Goal: Task Accomplishment & Management: Use online tool/utility

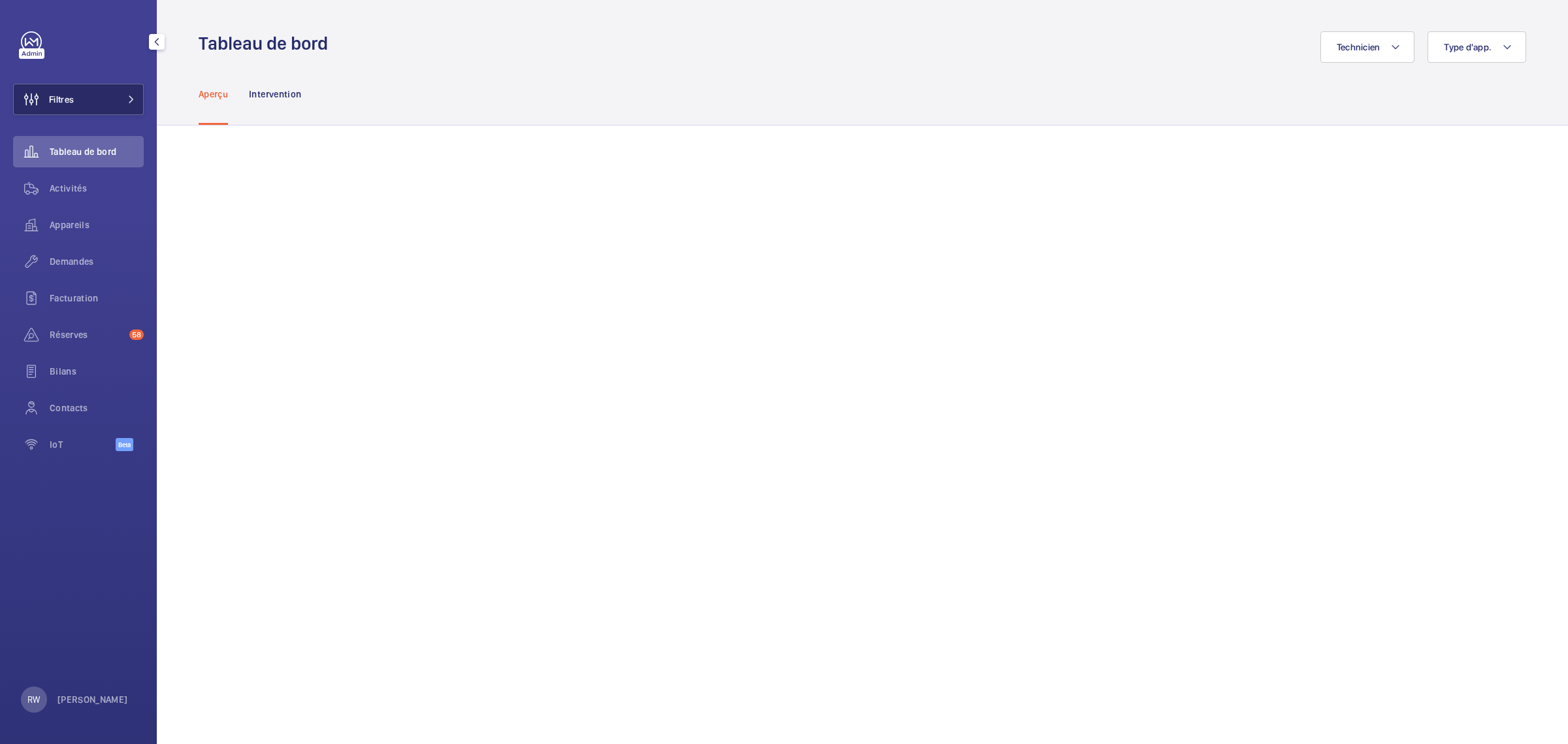
click at [99, 100] on button "Filtres" at bounding box center [78, 100] width 131 height 31
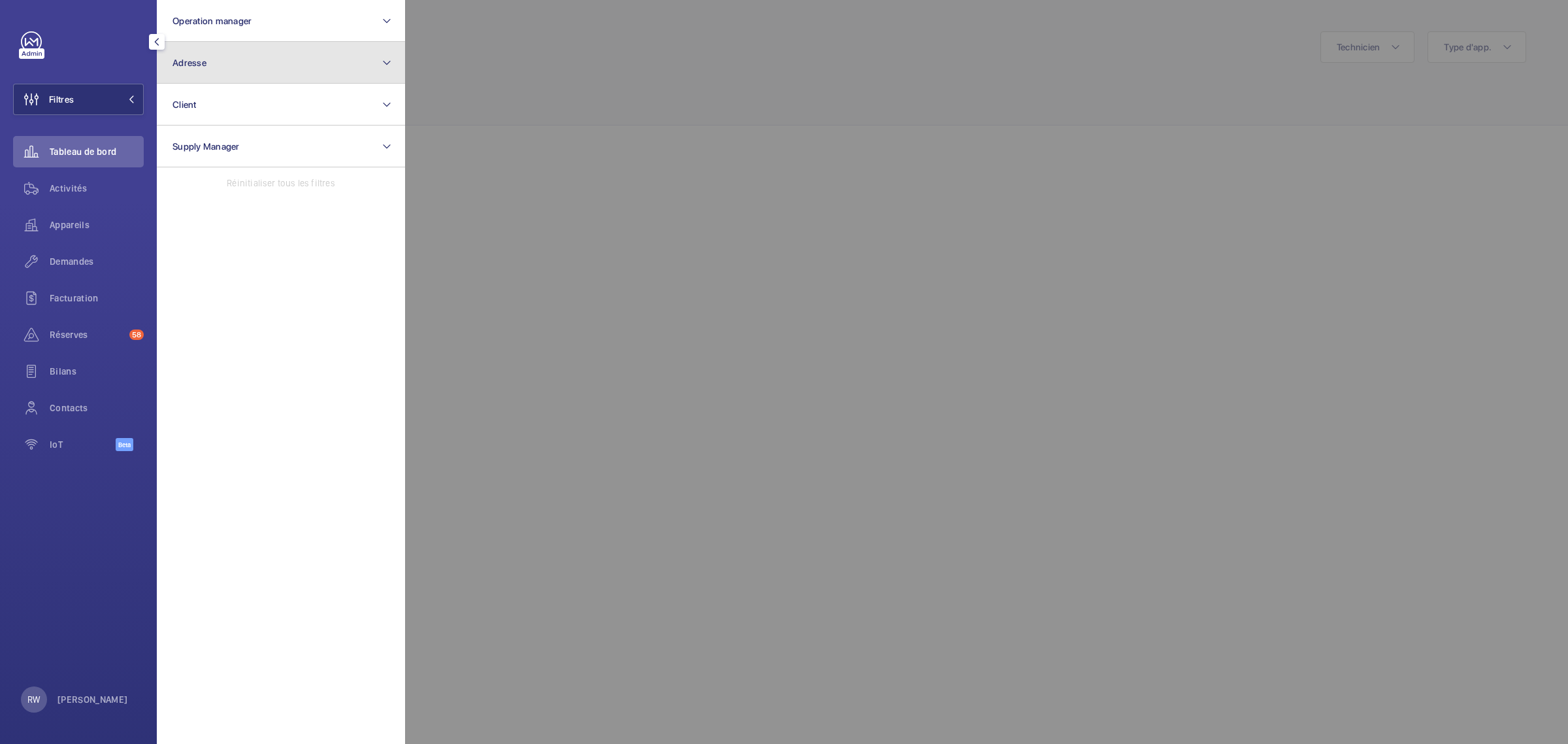
click at [219, 59] on button "Adresse" at bounding box center [281, 63] width 248 height 42
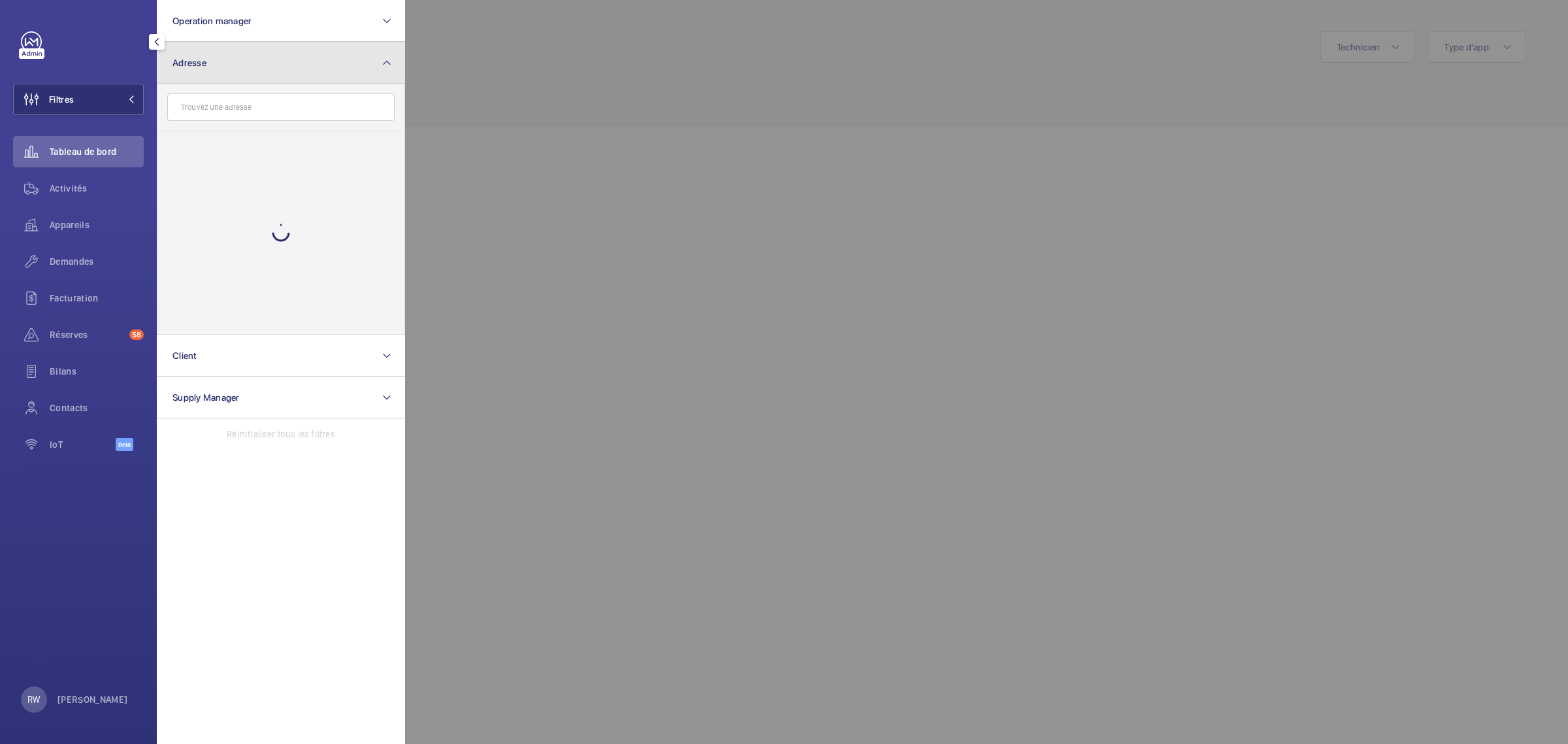
click at [219, 59] on button "Adresse" at bounding box center [281, 63] width 248 height 42
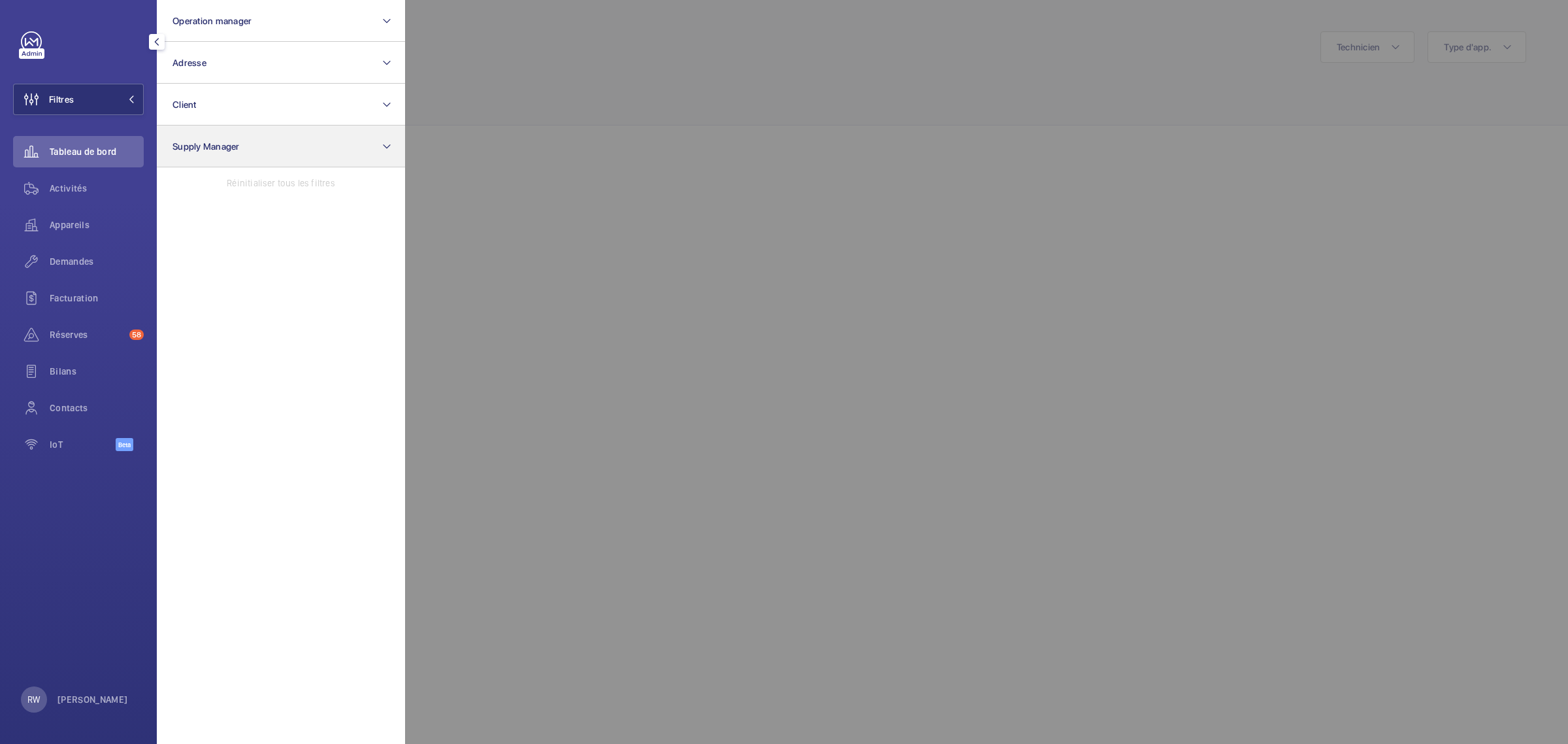
click at [61, 186] on span "Activités" at bounding box center [96, 188] width 94 height 13
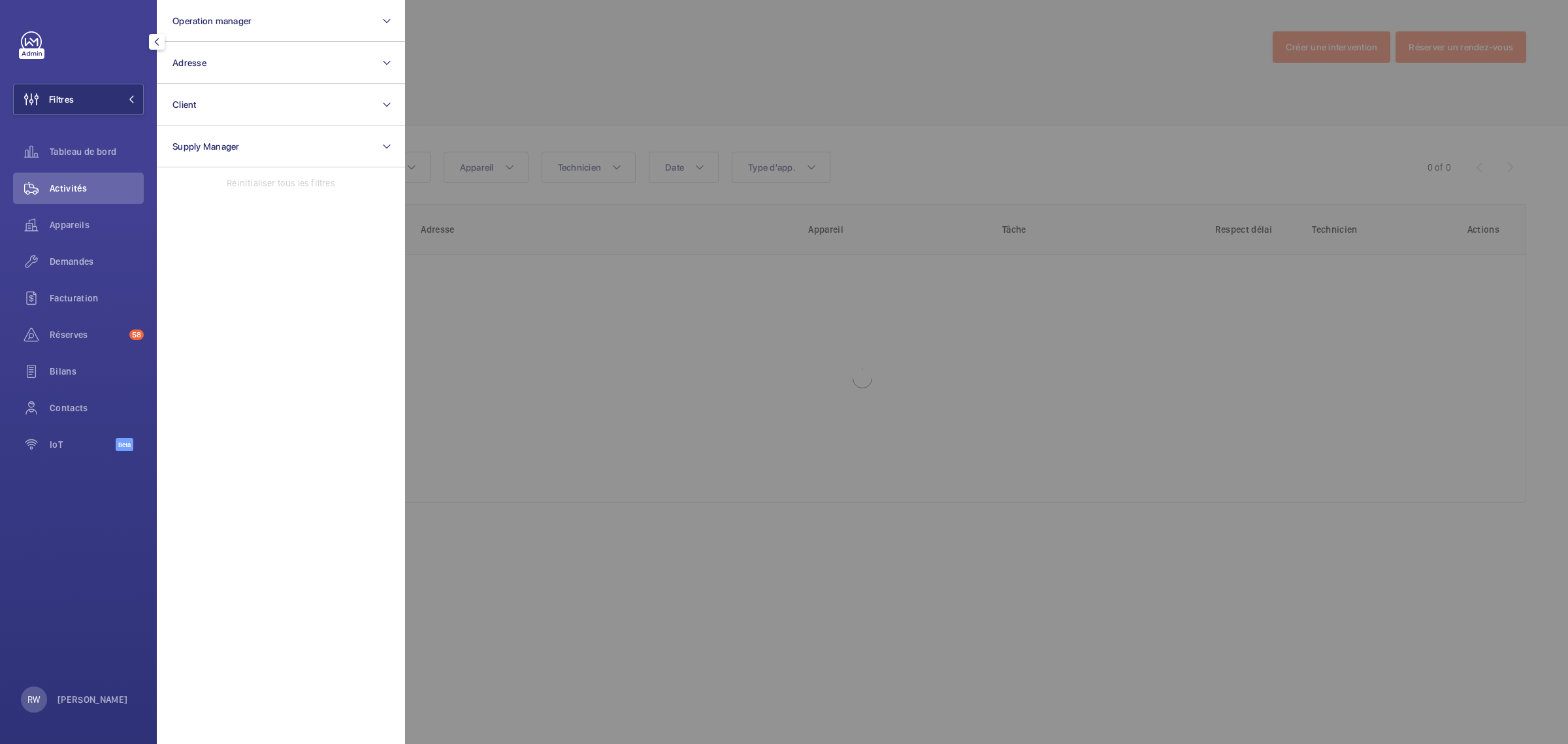
drag, startPoint x: 603, startPoint y: 70, endPoint x: 531, endPoint y: 125, distance: 90.6
click at [603, 72] on div at bounding box center [1189, 372] width 1568 height 744
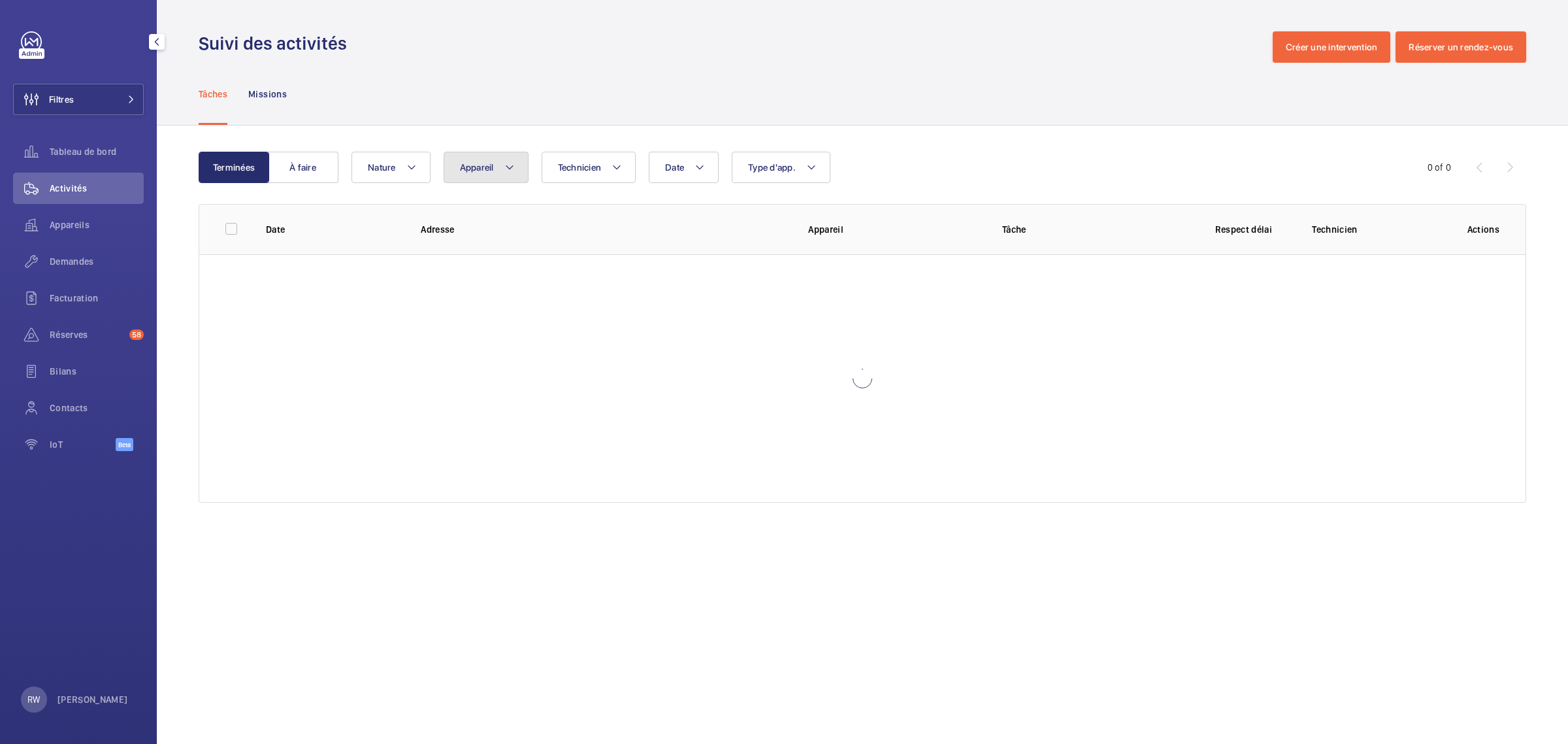
click at [490, 162] on span "Appareil" at bounding box center [477, 167] width 34 height 10
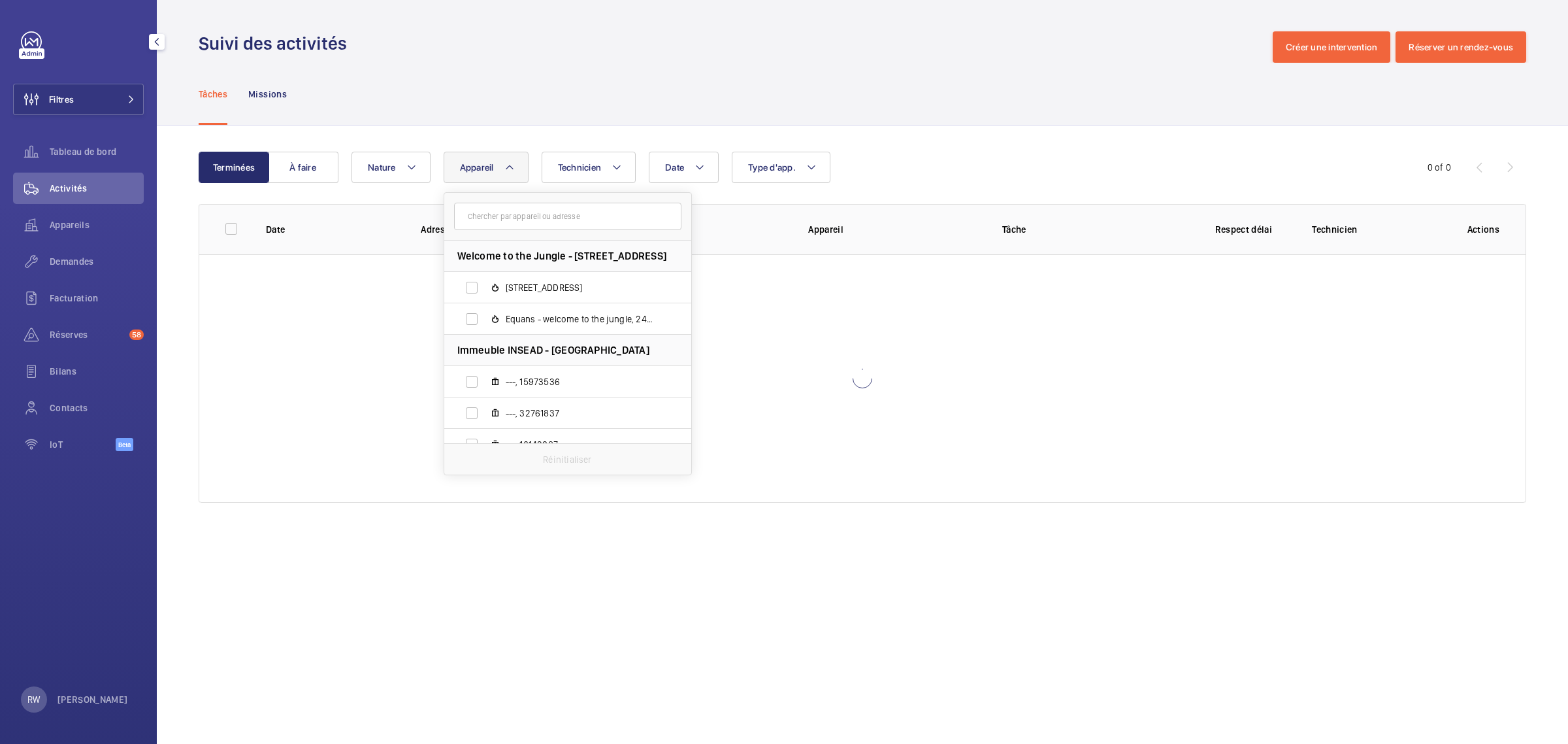
click at [514, 223] on input "text" at bounding box center [568, 216] width 227 height 28
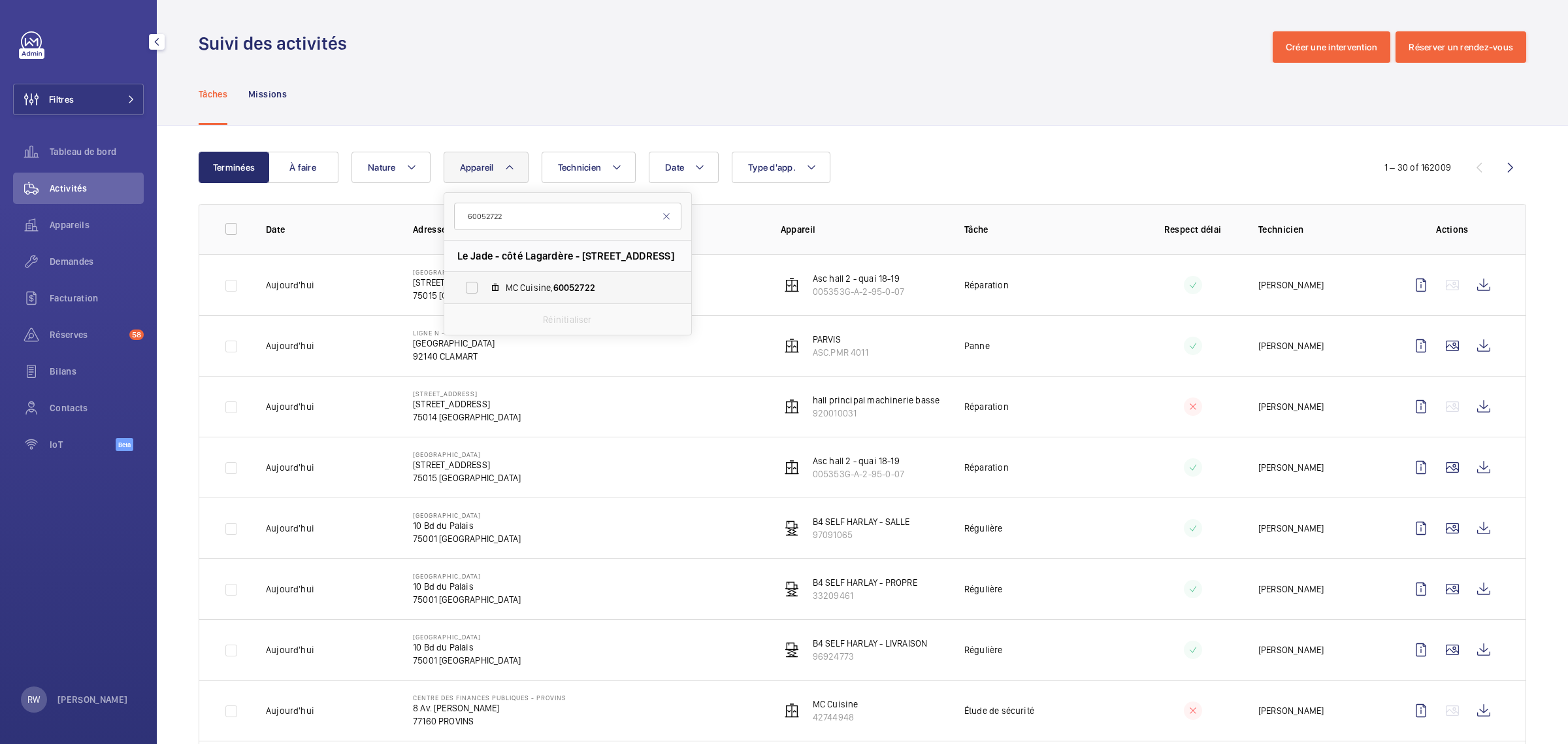
type input "60052722"
click at [468, 292] on label "MC Cuisine, 60052722" at bounding box center [558, 288] width 226 height 31
click at [468, 292] on input "MC Cuisine, 60052722" at bounding box center [472, 288] width 26 height 26
checkbox input "true"
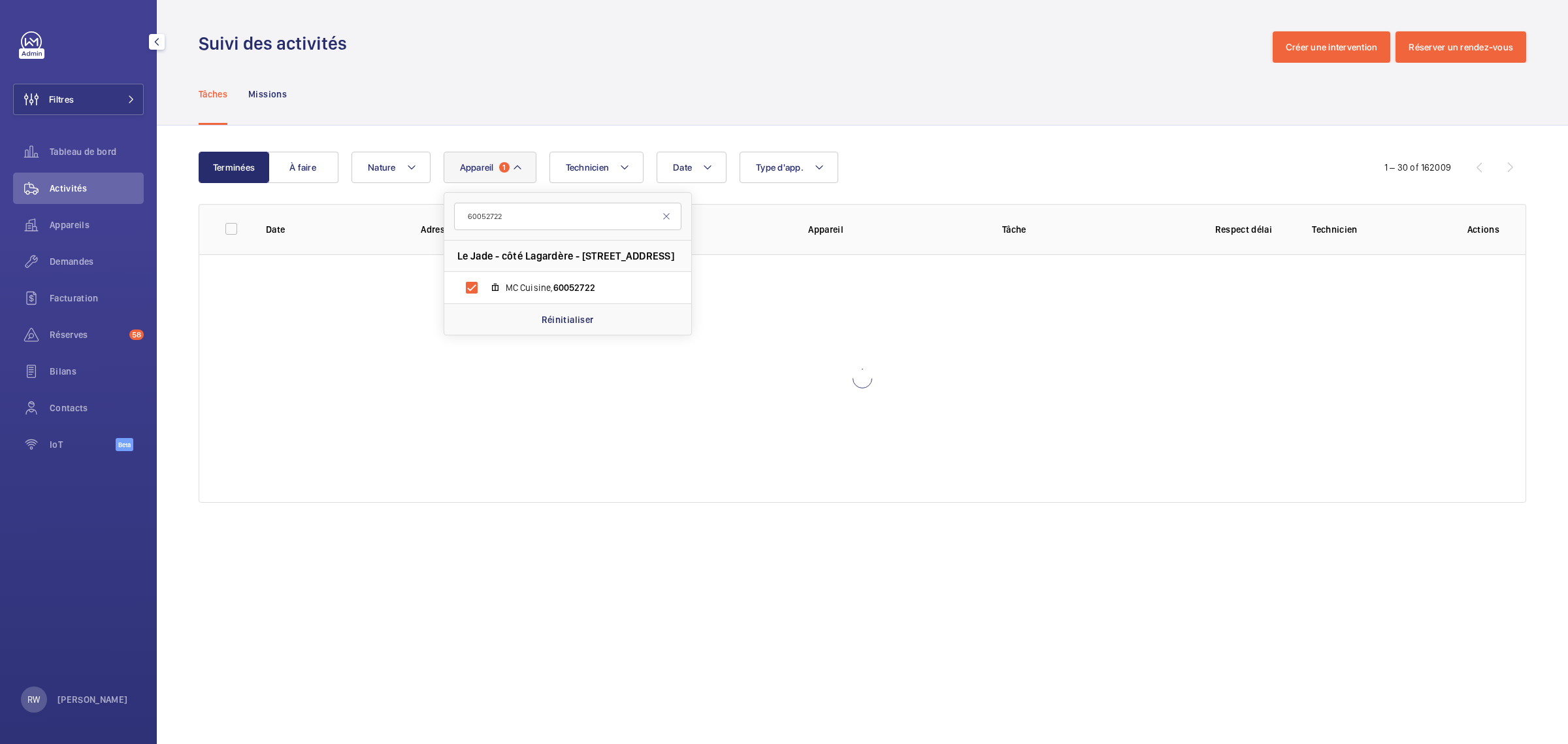
click at [585, 104] on div "Tâches Missions" at bounding box center [863, 94] width 1328 height 62
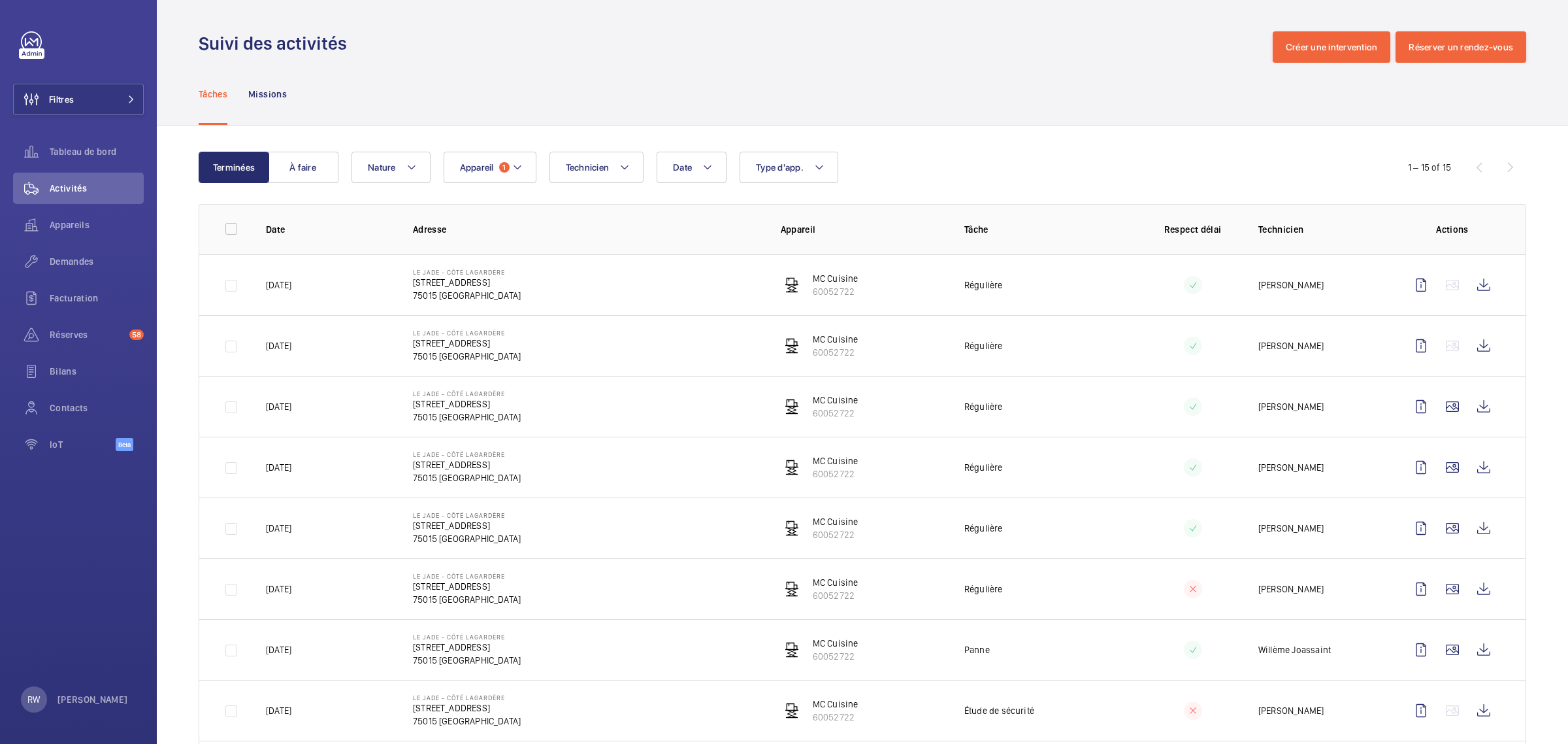
scroll to position [462, 0]
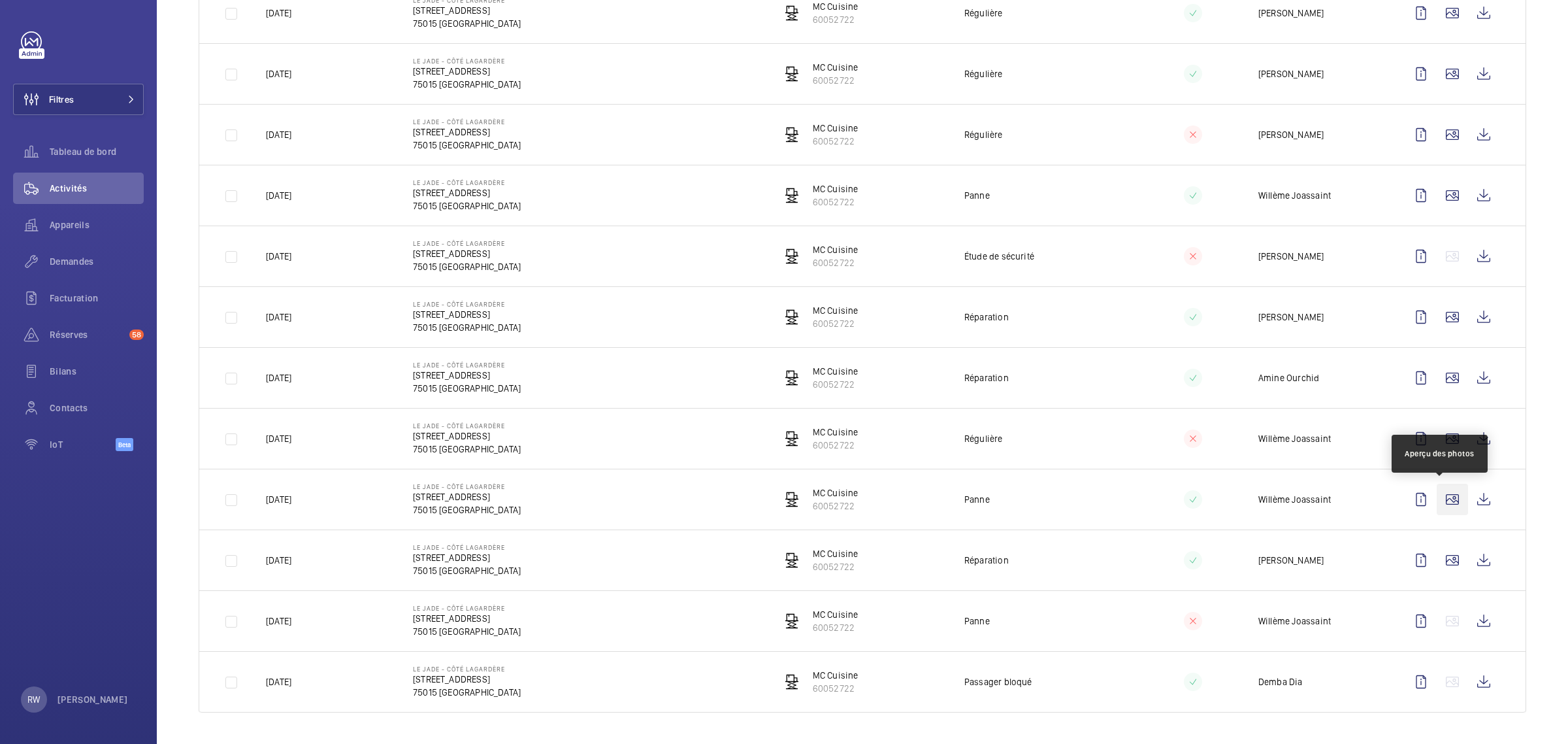
click at [1442, 500] on wm-front-icon-button at bounding box center [1452, 500] width 31 height 31
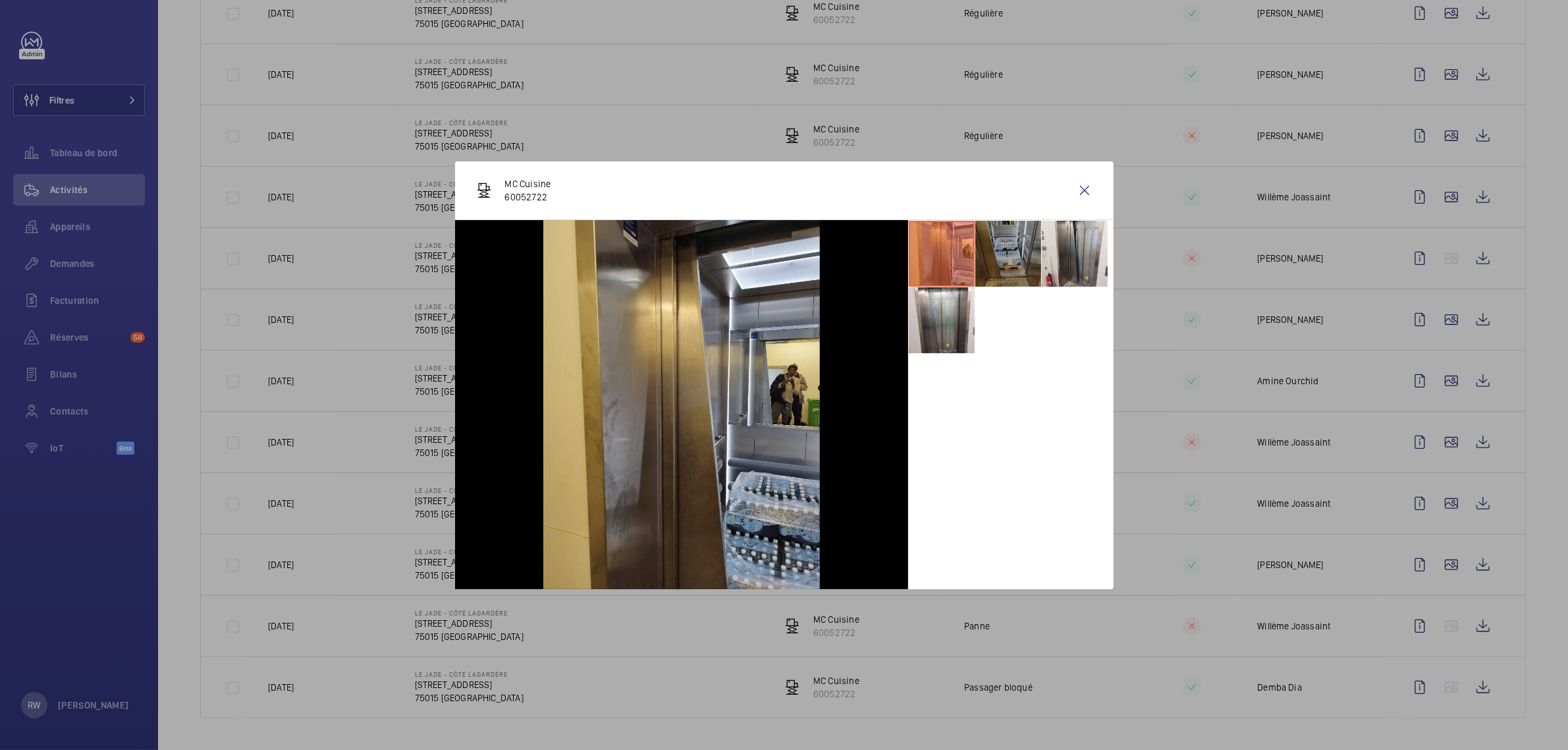
click at [1018, 261] on li at bounding box center [1008, 253] width 66 height 66
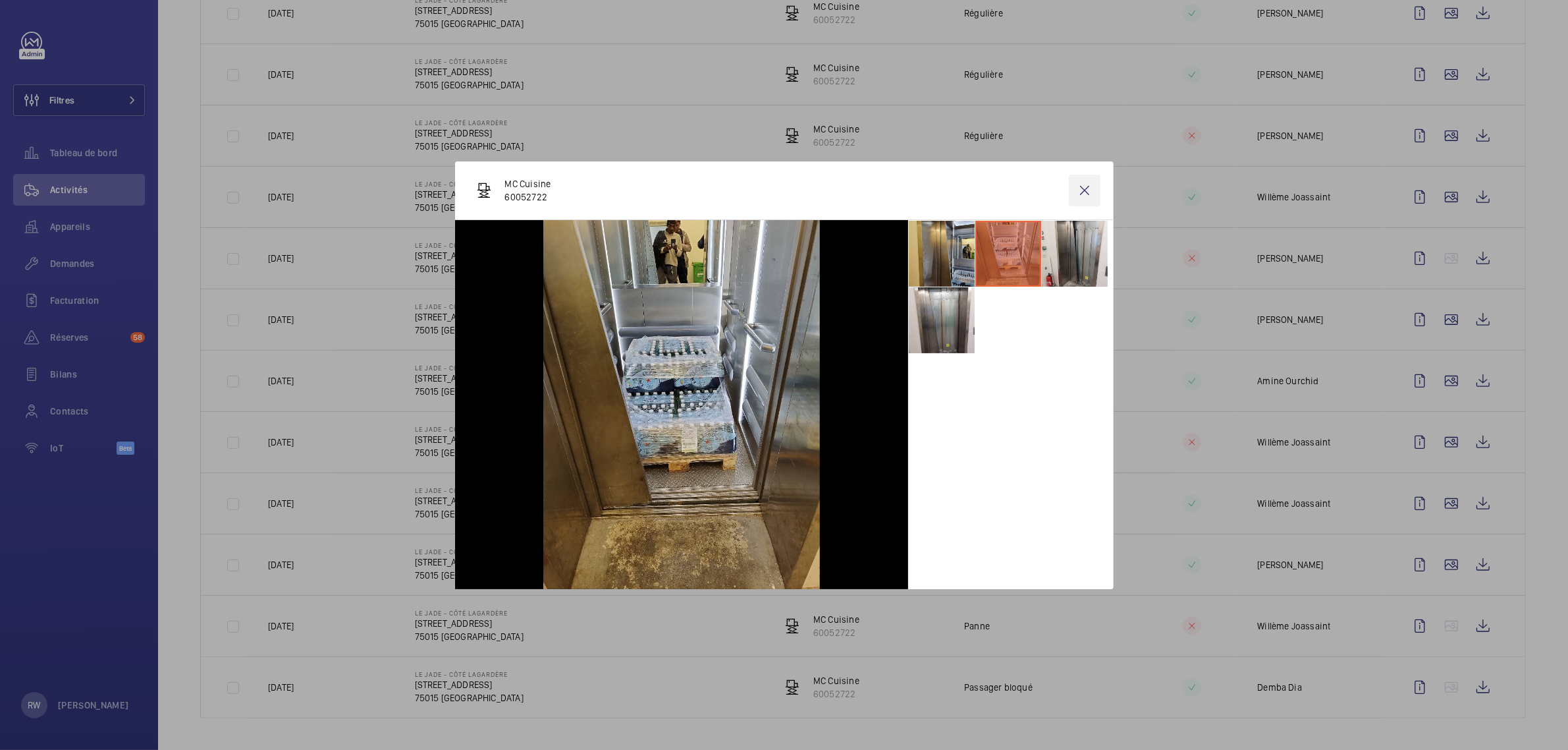
click at [1082, 190] on wm-front-icon-button at bounding box center [1084, 190] width 31 height 31
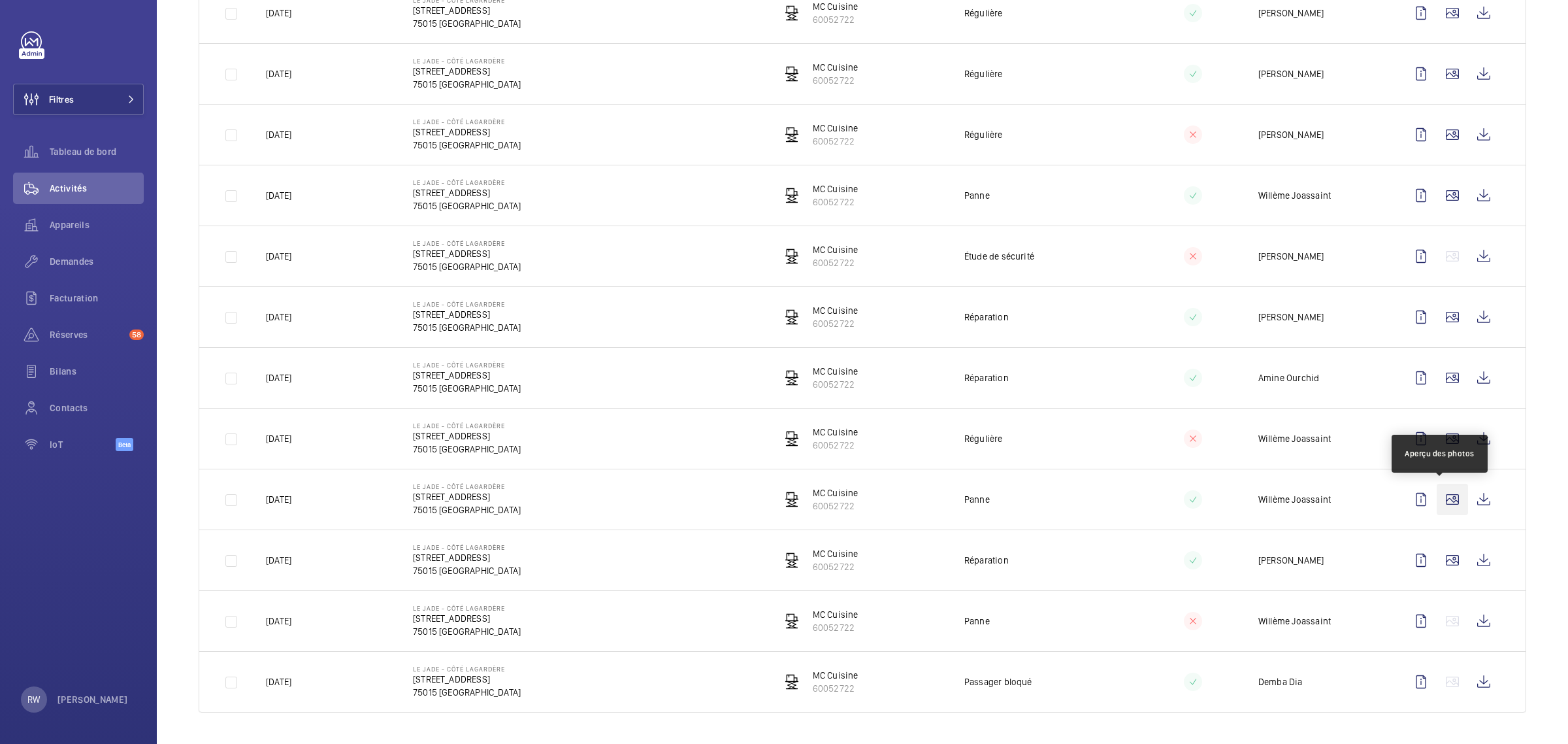
click at [1438, 496] on wm-front-icon-button at bounding box center [1452, 500] width 31 height 31
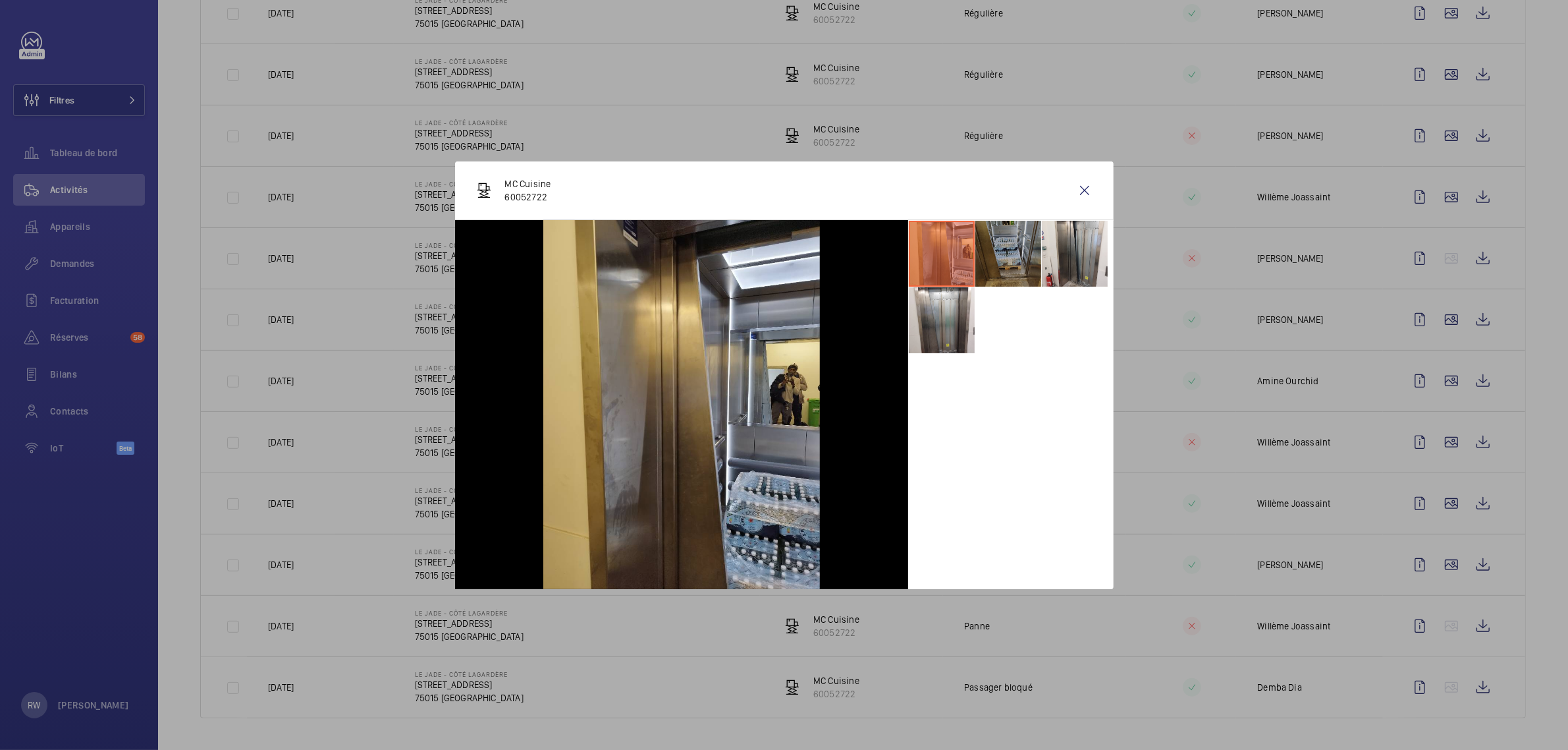
click at [1018, 248] on li at bounding box center [1008, 253] width 66 height 66
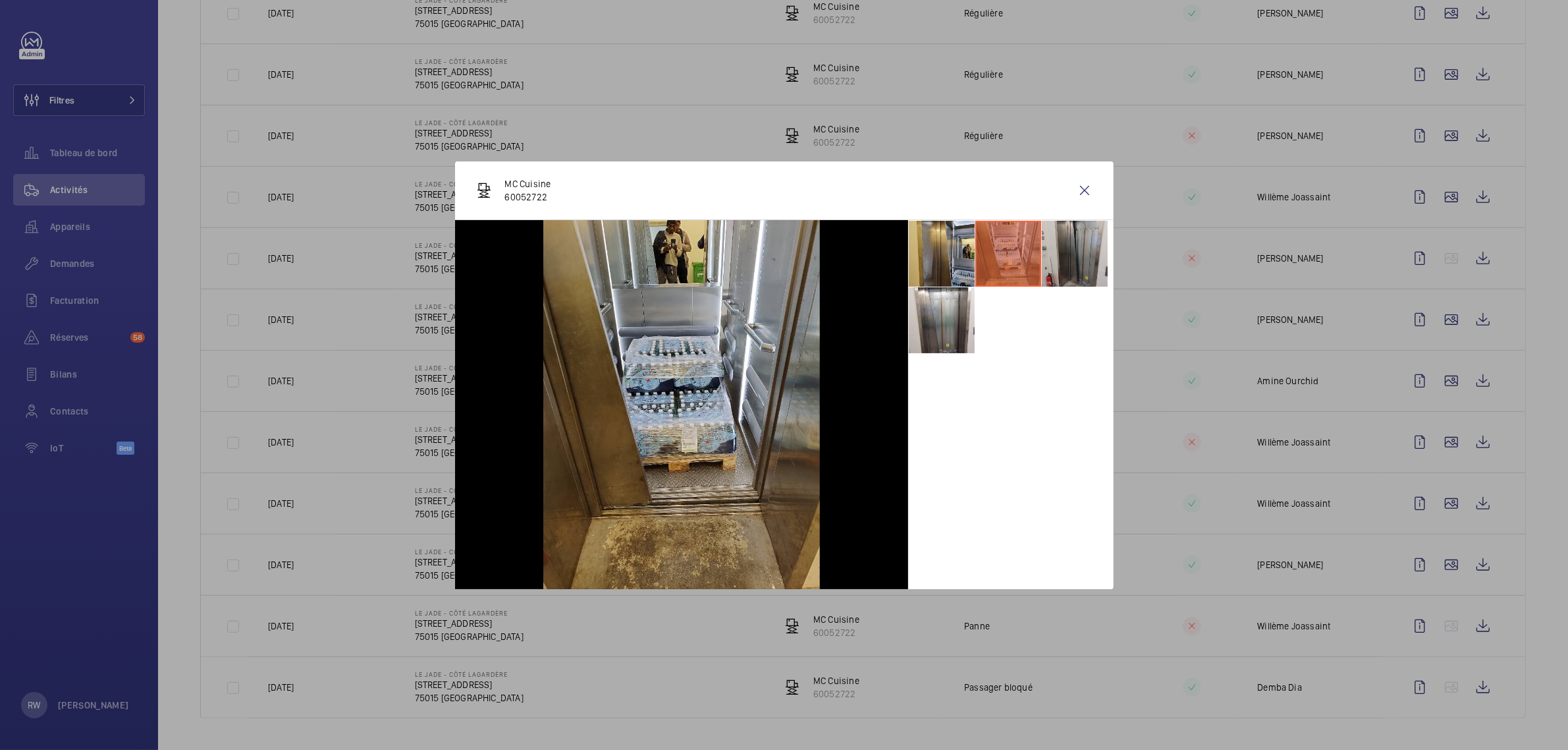
click at [1079, 249] on li at bounding box center [1074, 253] width 66 height 66
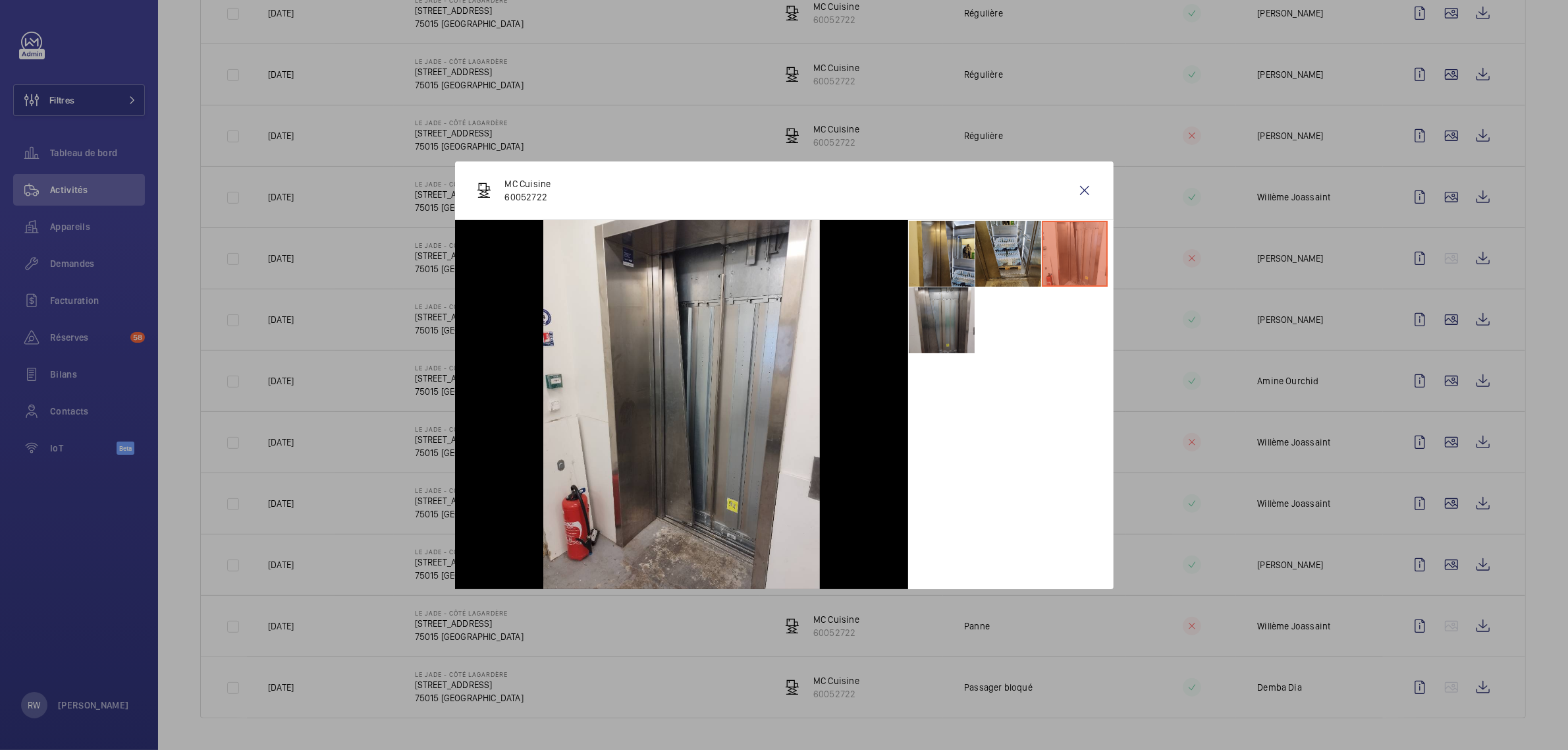
click at [956, 321] on li at bounding box center [941, 320] width 66 height 66
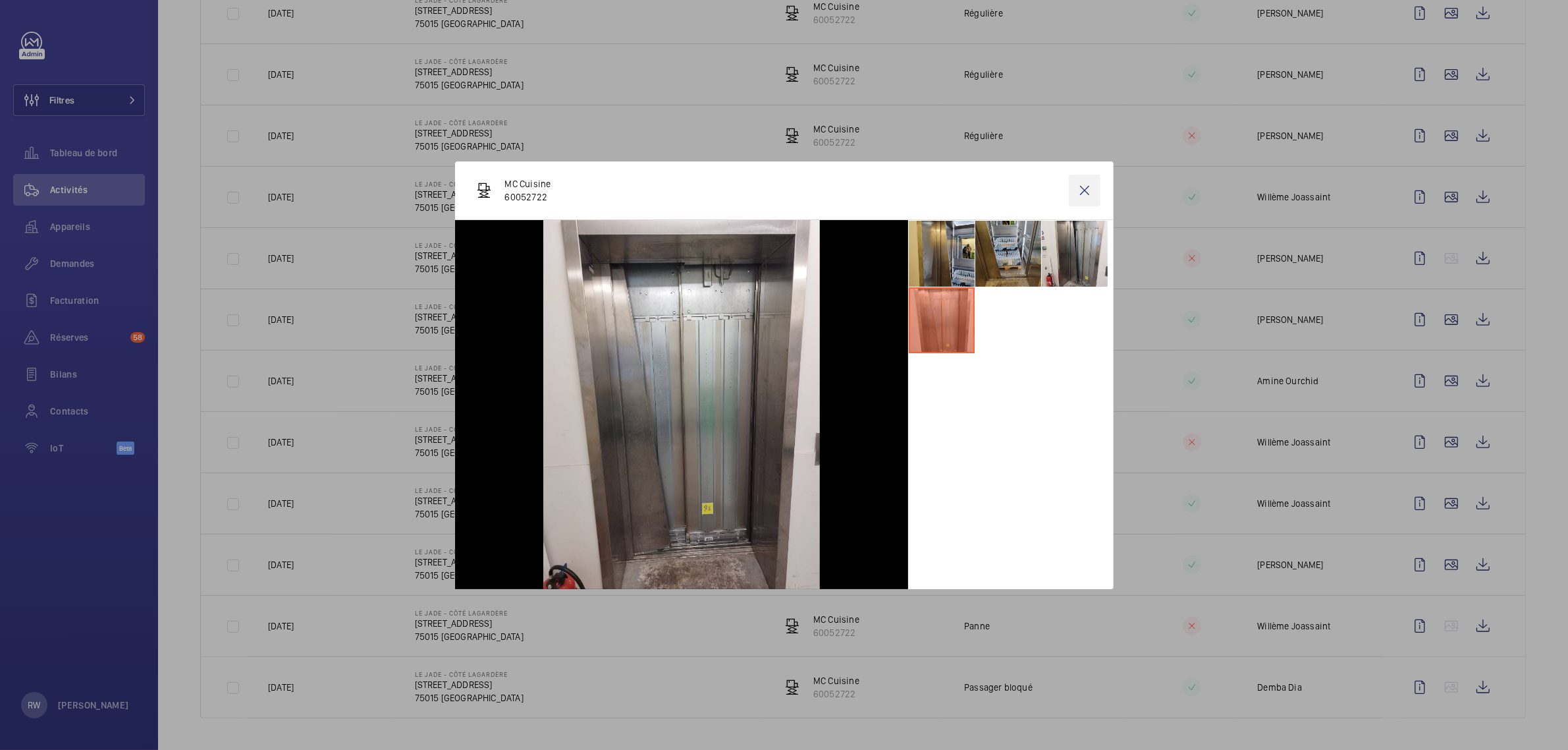
click at [1084, 183] on wm-front-icon-button at bounding box center [1084, 190] width 31 height 31
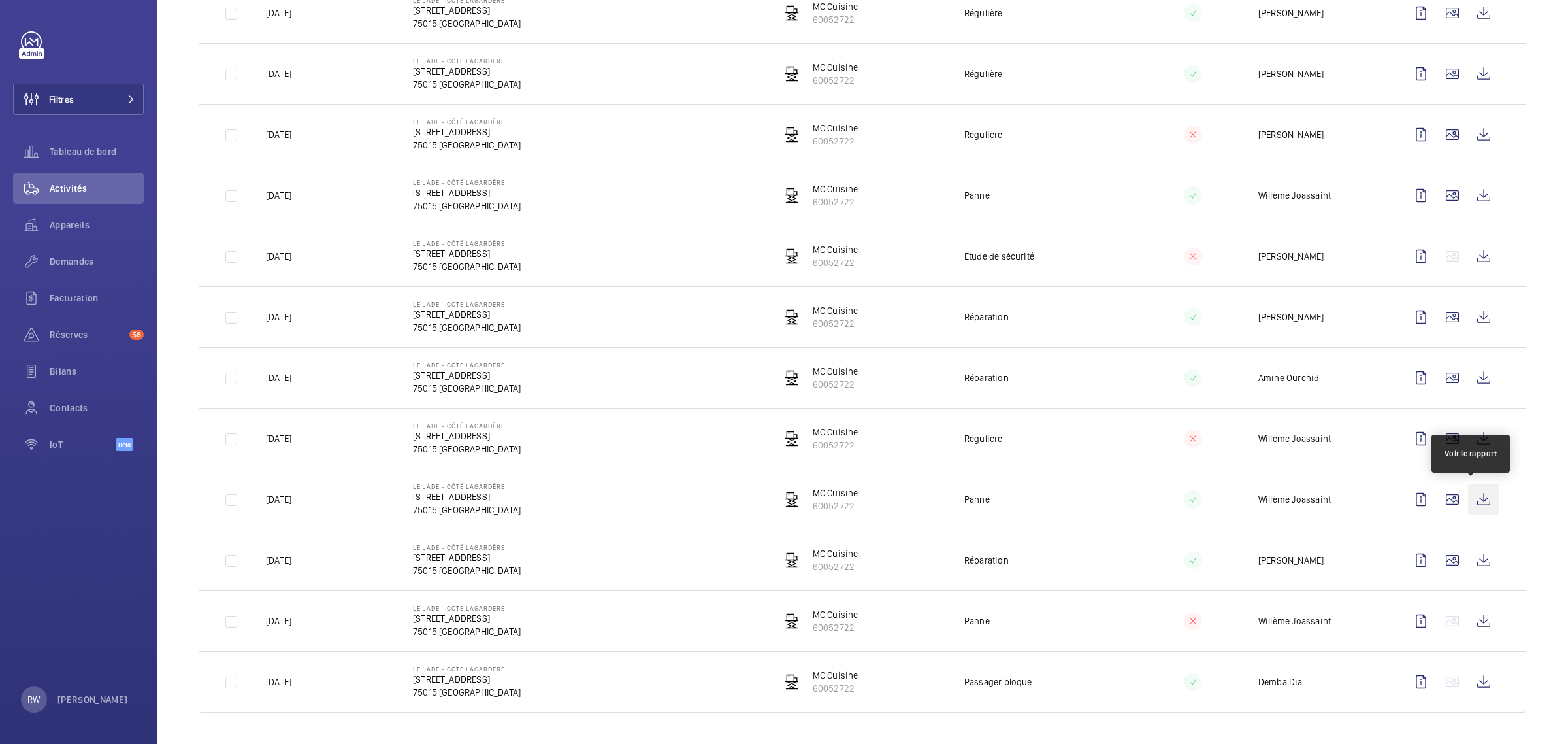
click at [1469, 498] on wm-front-icon-button at bounding box center [1484, 500] width 31 height 31
click at [1448, 433] on wm-front-icon-button at bounding box center [1452, 439] width 31 height 31
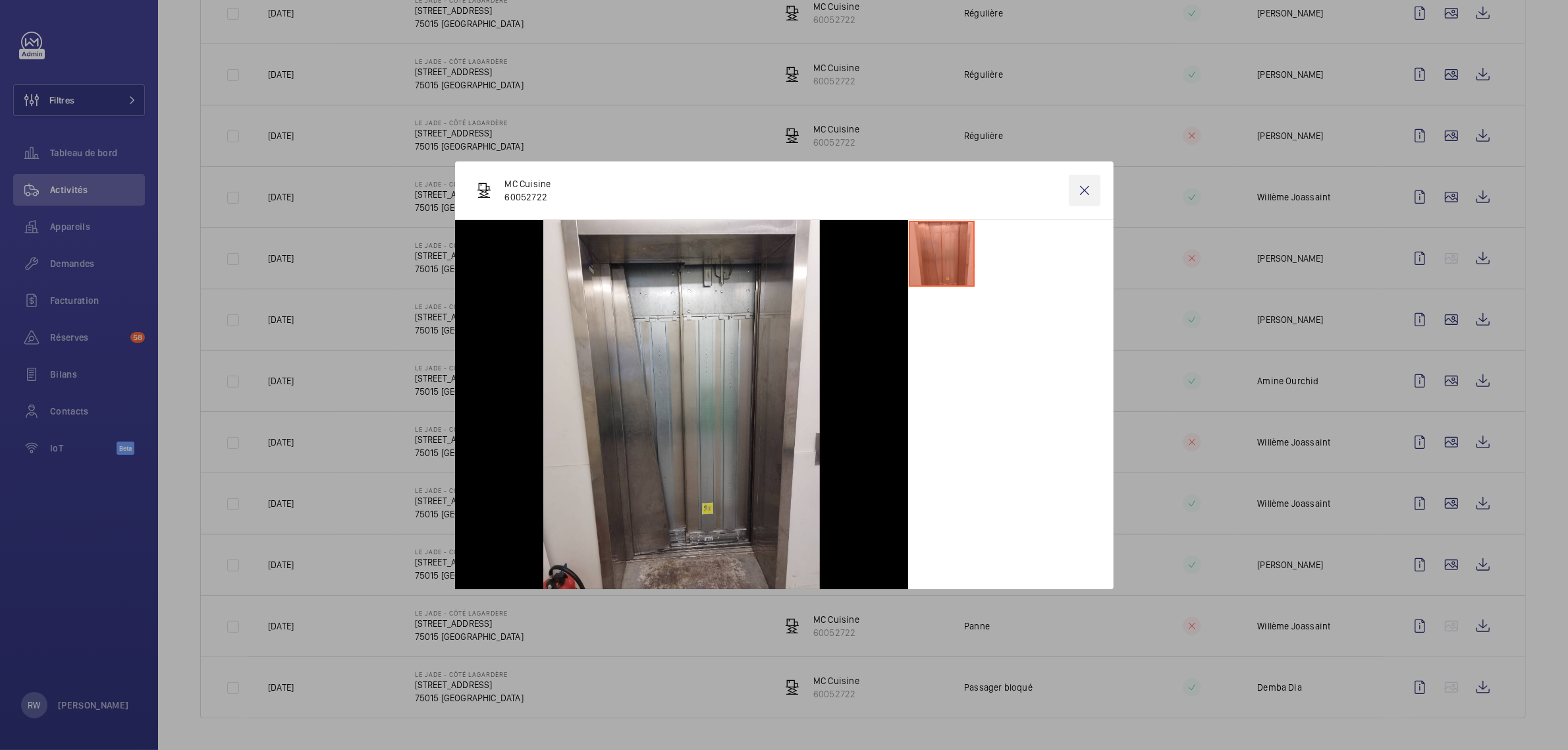
click at [1099, 186] on wm-front-icon-button at bounding box center [1084, 190] width 31 height 31
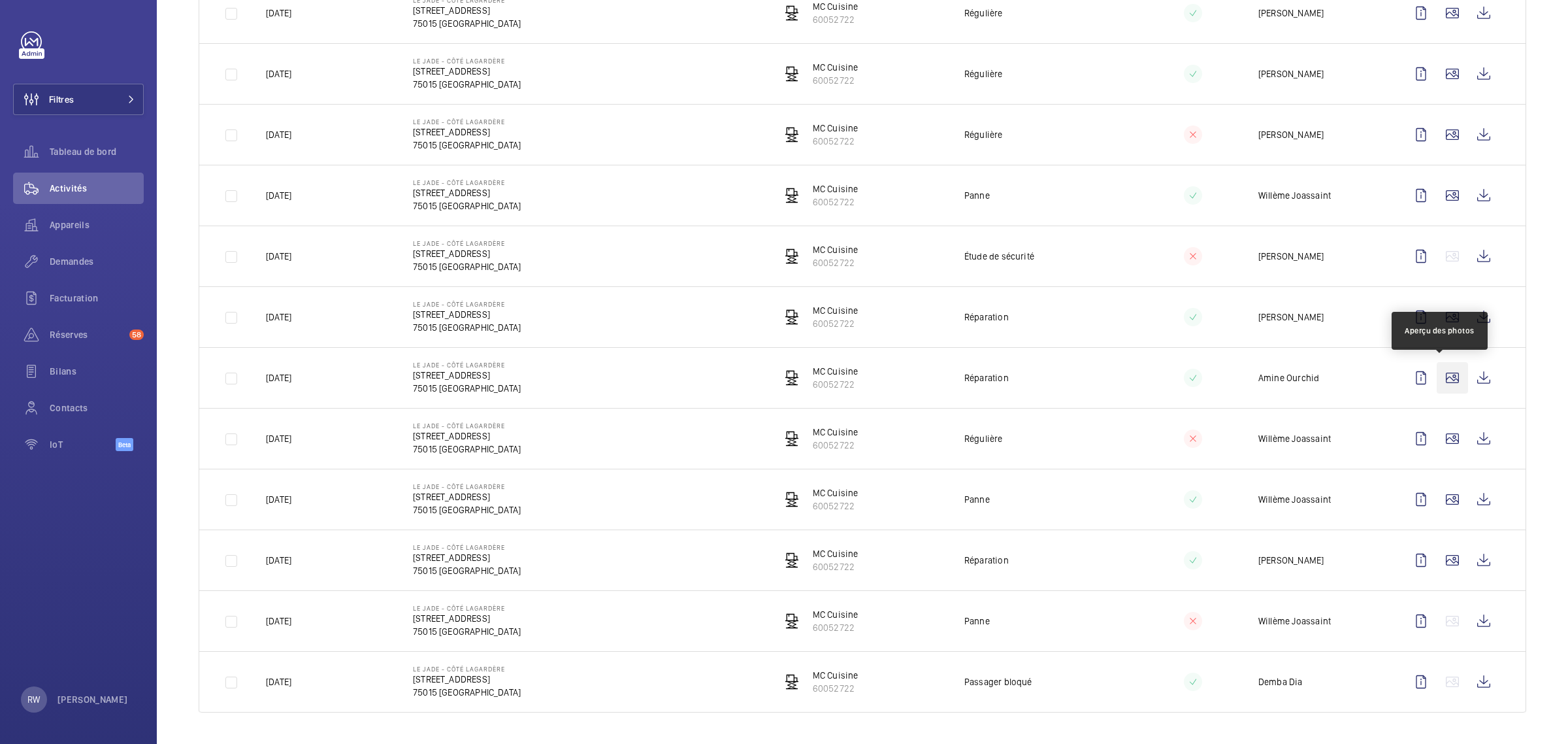
click at [1441, 376] on wm-front-icon-button at bounding box center [1452, 378] width 31 height 31
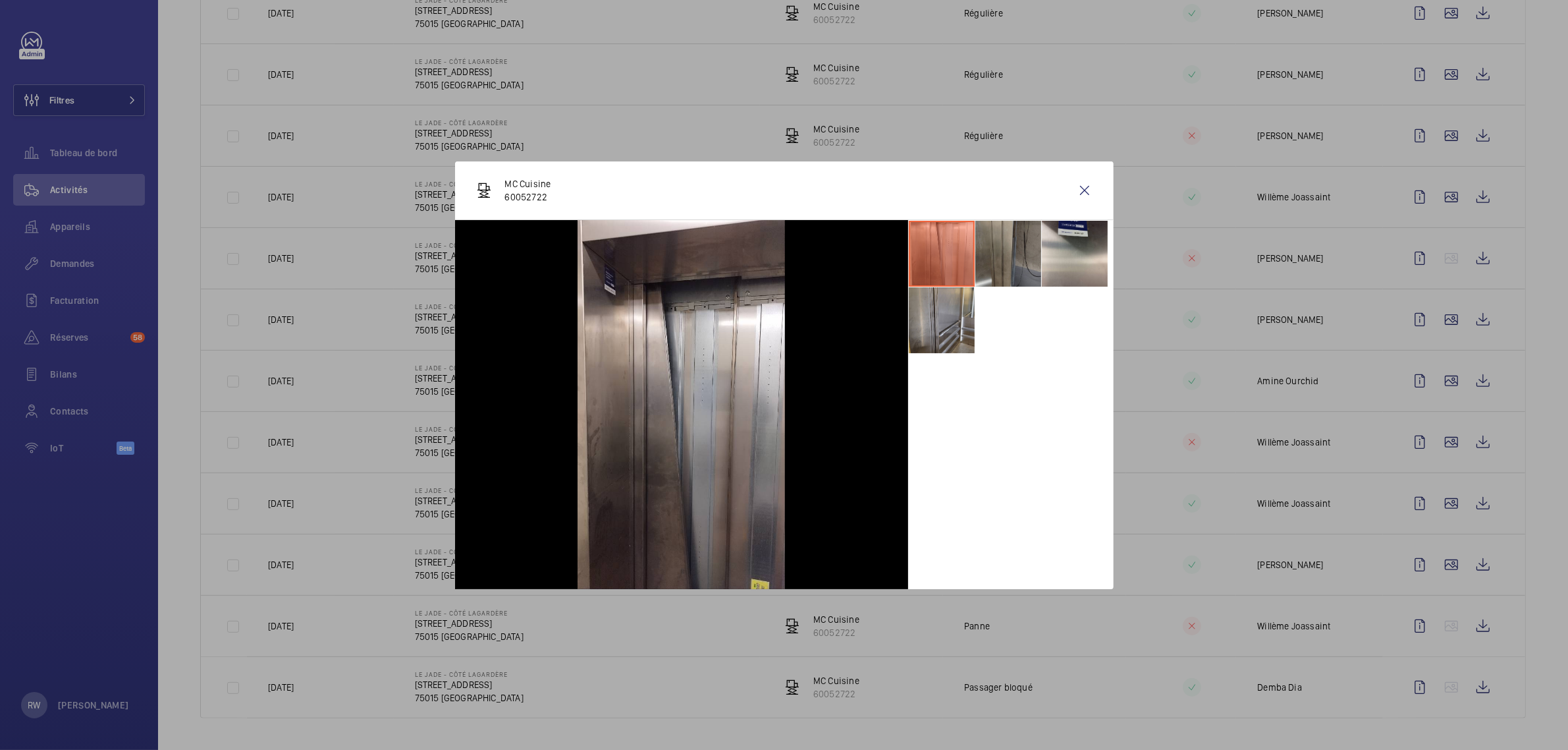
click at [1003, 277] on li at bounding box center [1008, 253] width 66 height 66
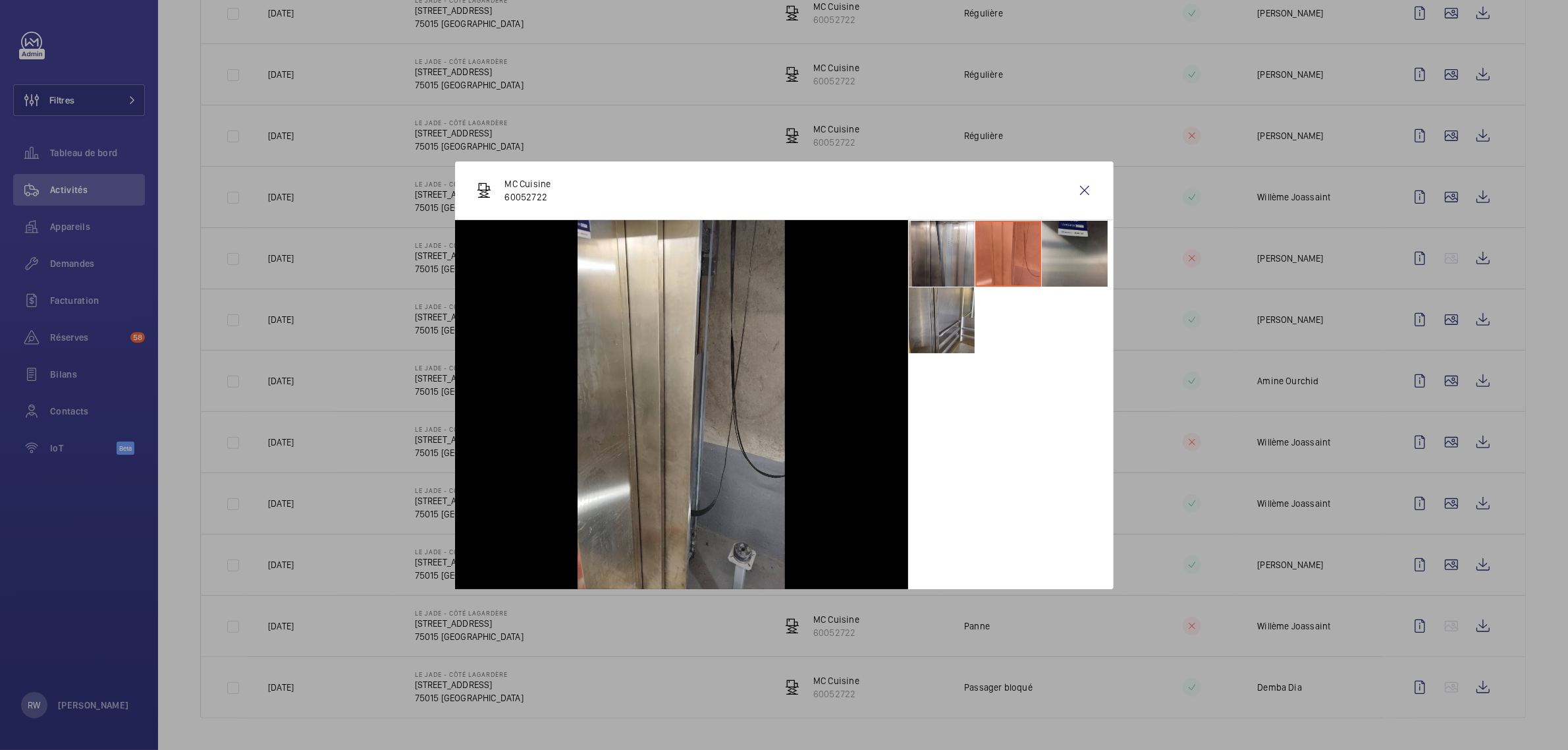
click at [1078, 257] on li at bounding box center [1074, 253] width 66 height 66
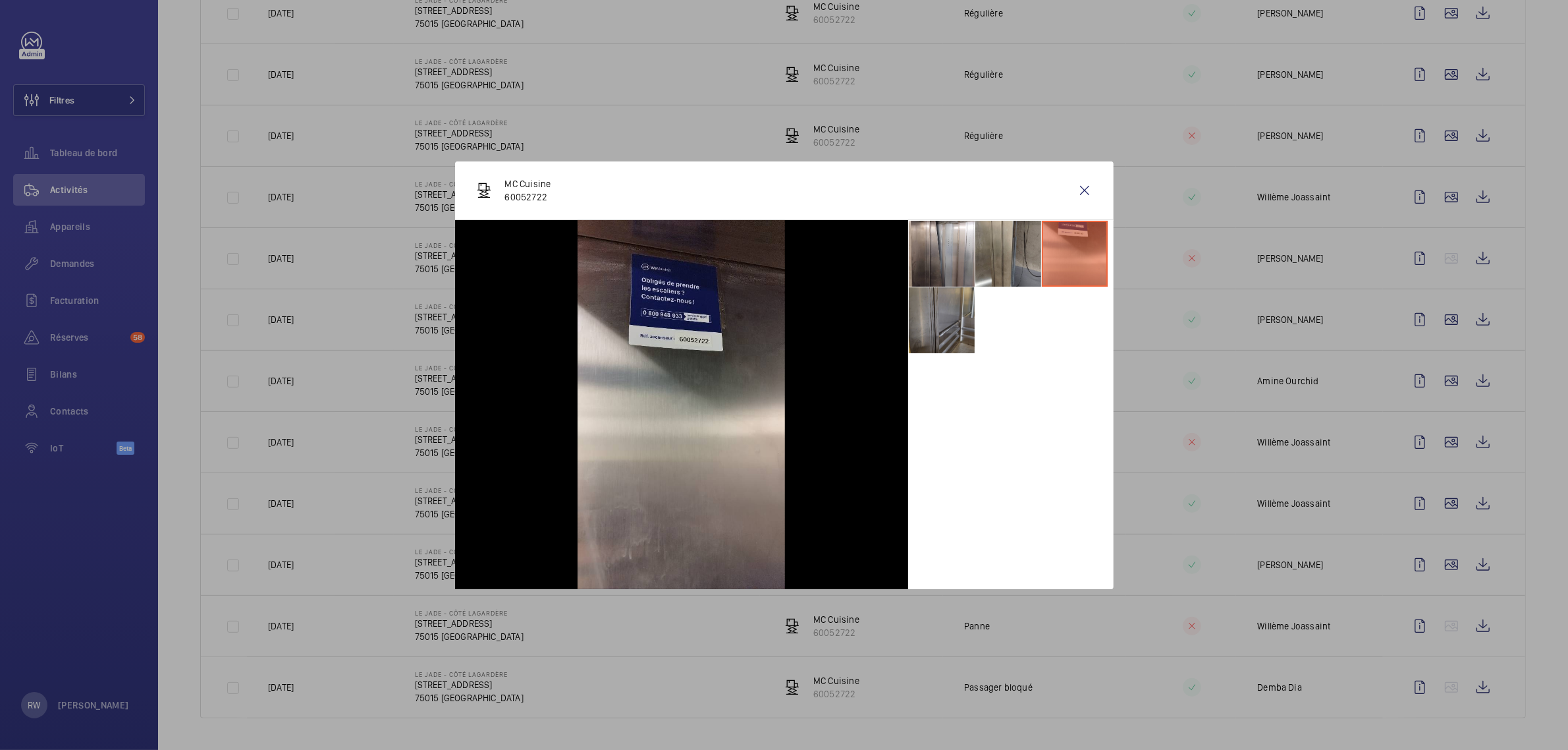
click at [929, 343] on li at bounding box center [941, 320] width 66 height 66
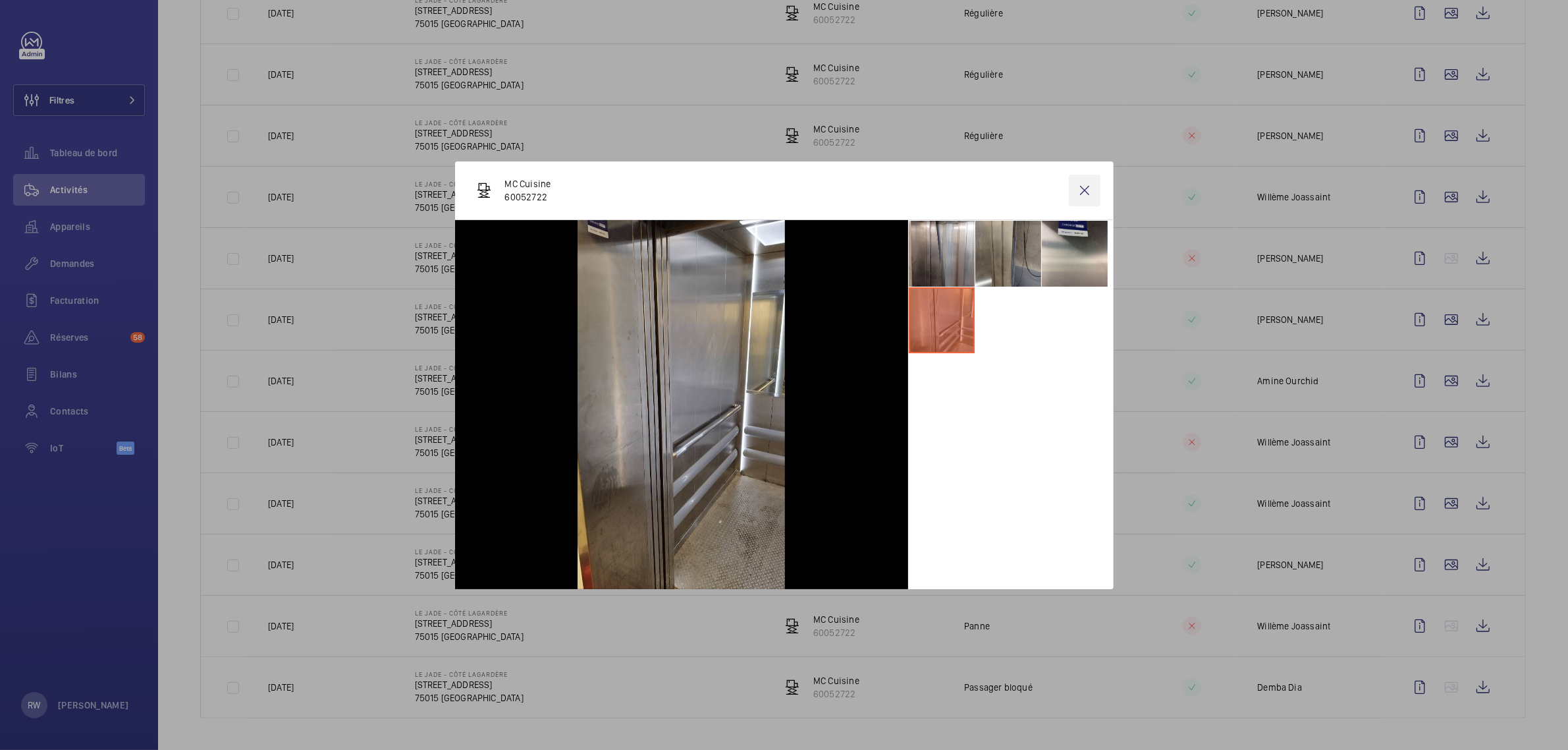
click at [1086, 188] on wm-front-icon-button at bounding box center [1084, 190] width 31 height 31
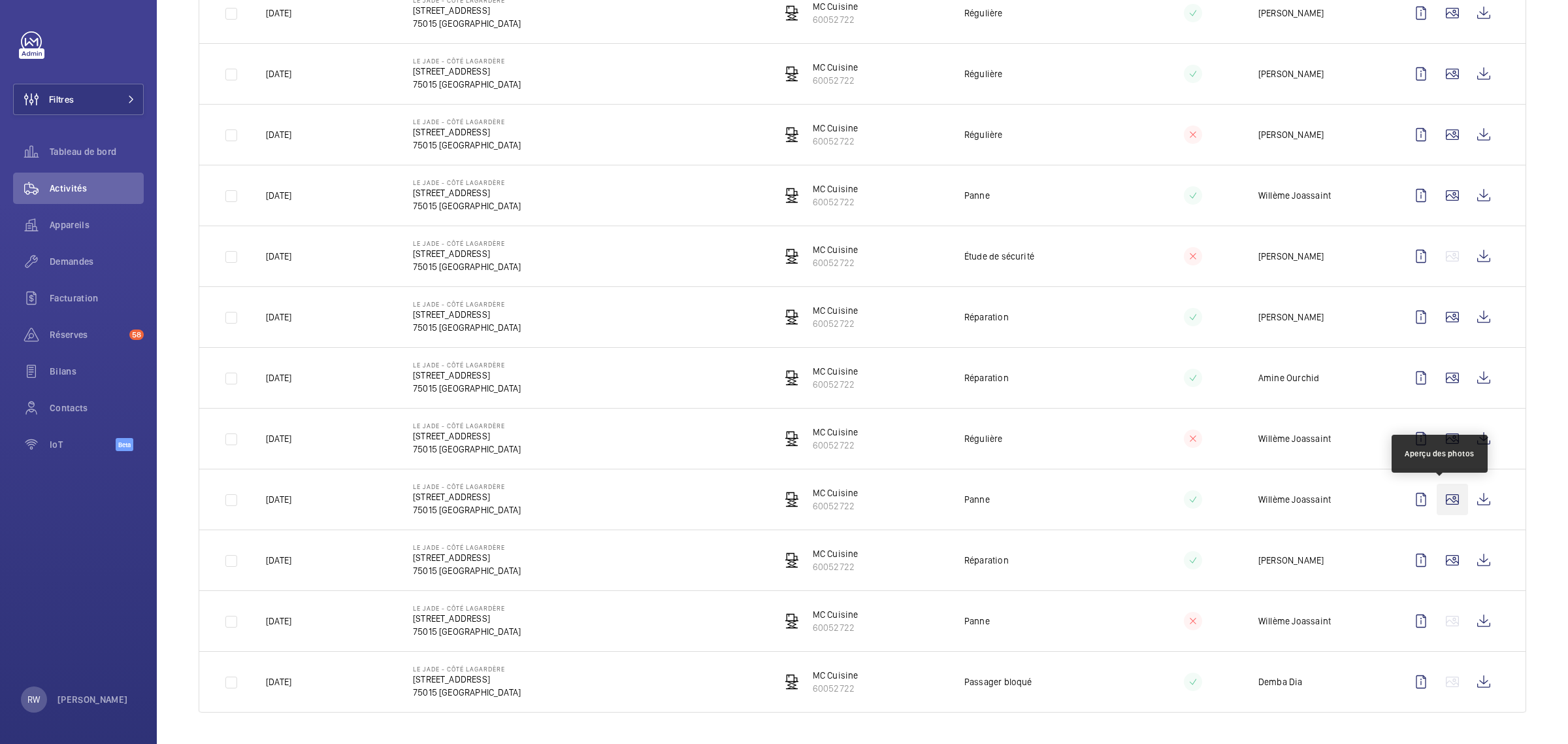
click at [1437, 498] on wm-front-icon-button at bounding box center [1452, 500] width 31 height 31
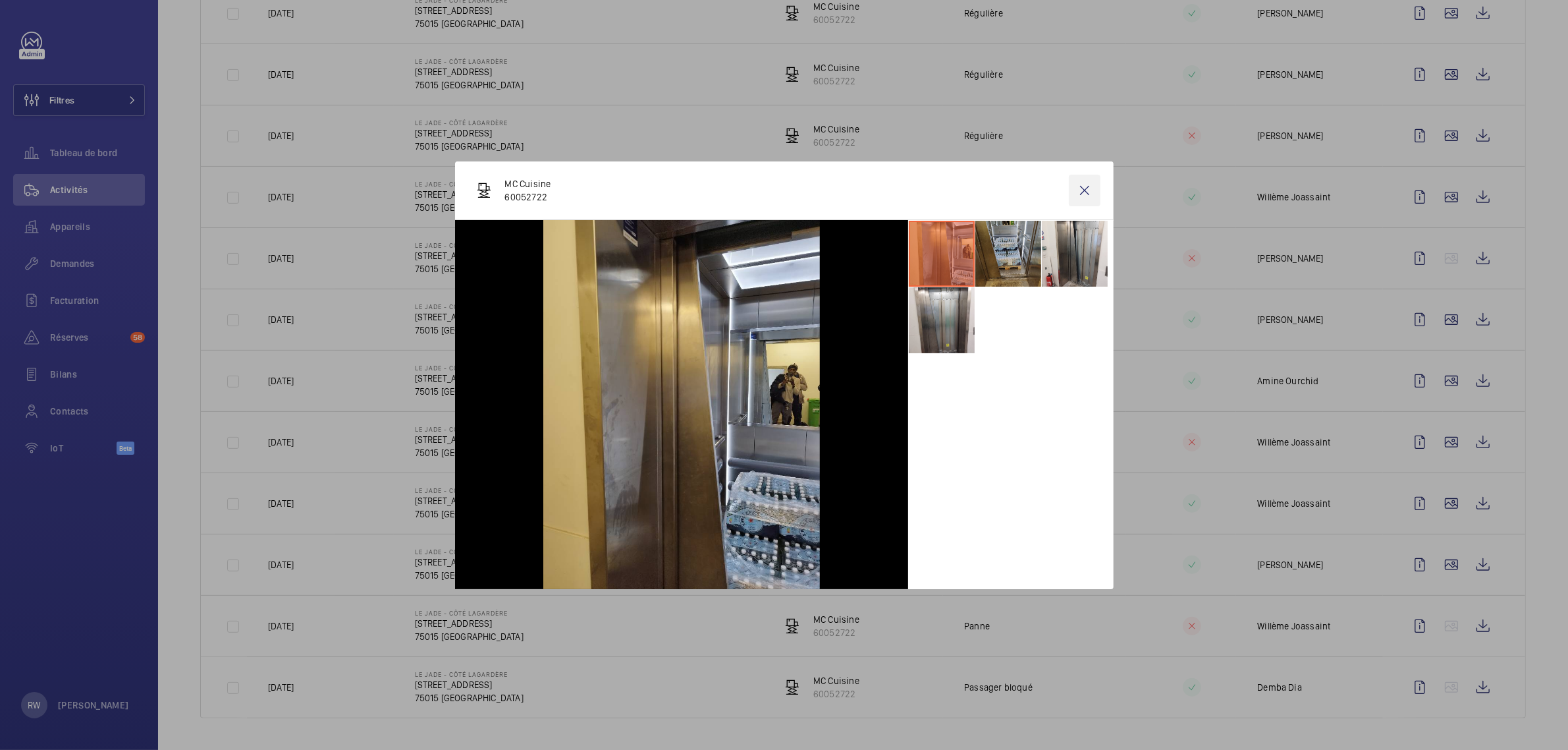
click at [1084, 186] on wm-front-icon-button at bounding box center [1084, 190] width 31 height 31
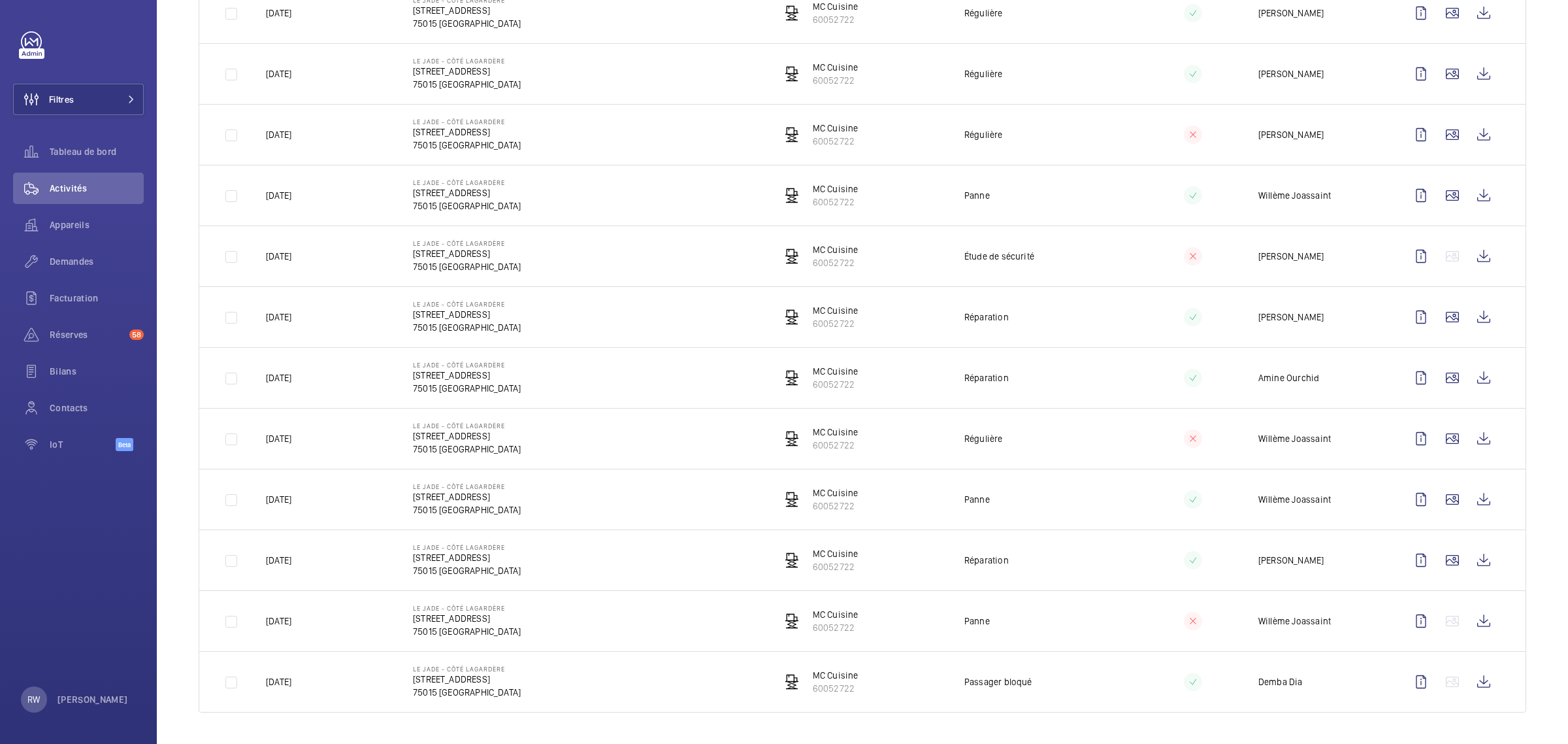
click at [553, 557] on td "Le Jade - côté Lagardère [STREET_ADDRESS]" at bounding box center [576, 560] width 368 height 61
click at [1438, 556] on wm-front-icon-button at bounding box center [1452, 560] width 31 height 31
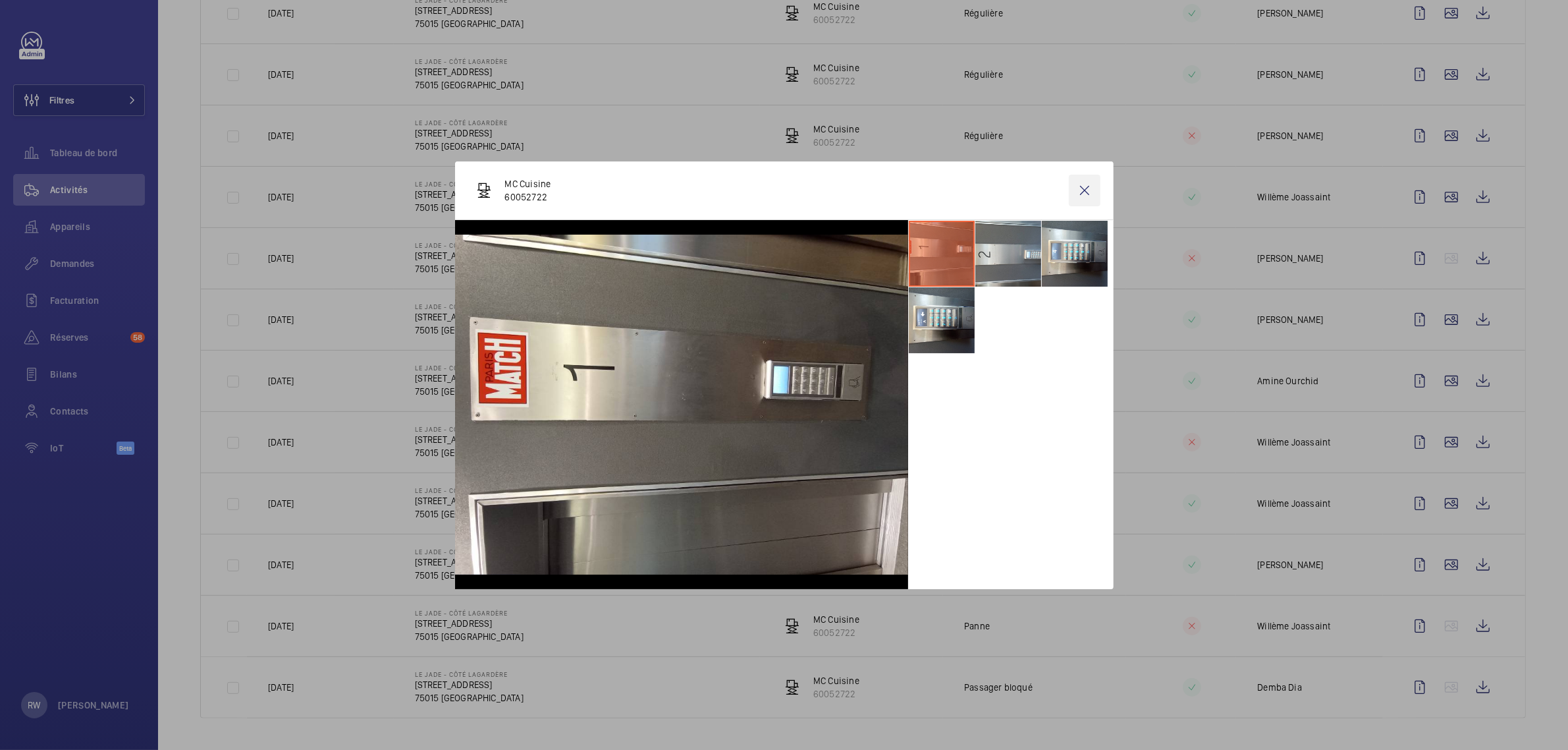
click at [1087, 196] on wm-front-icon-button at bounding box center [1084, 190] width 31 height 31
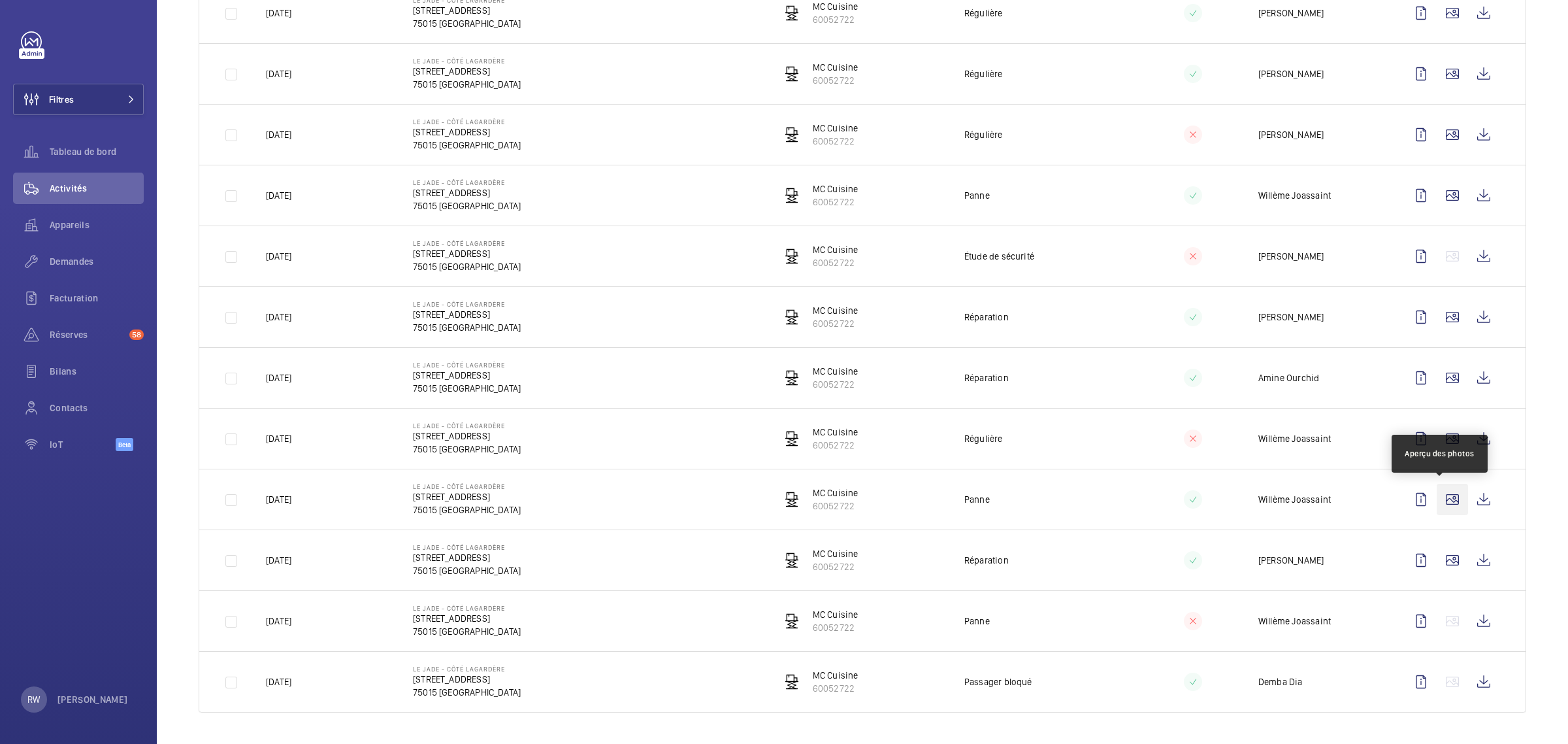
click at [1441, 496] on wm-front-icon-button at bounding box center [1452, 500] width 31 height 31
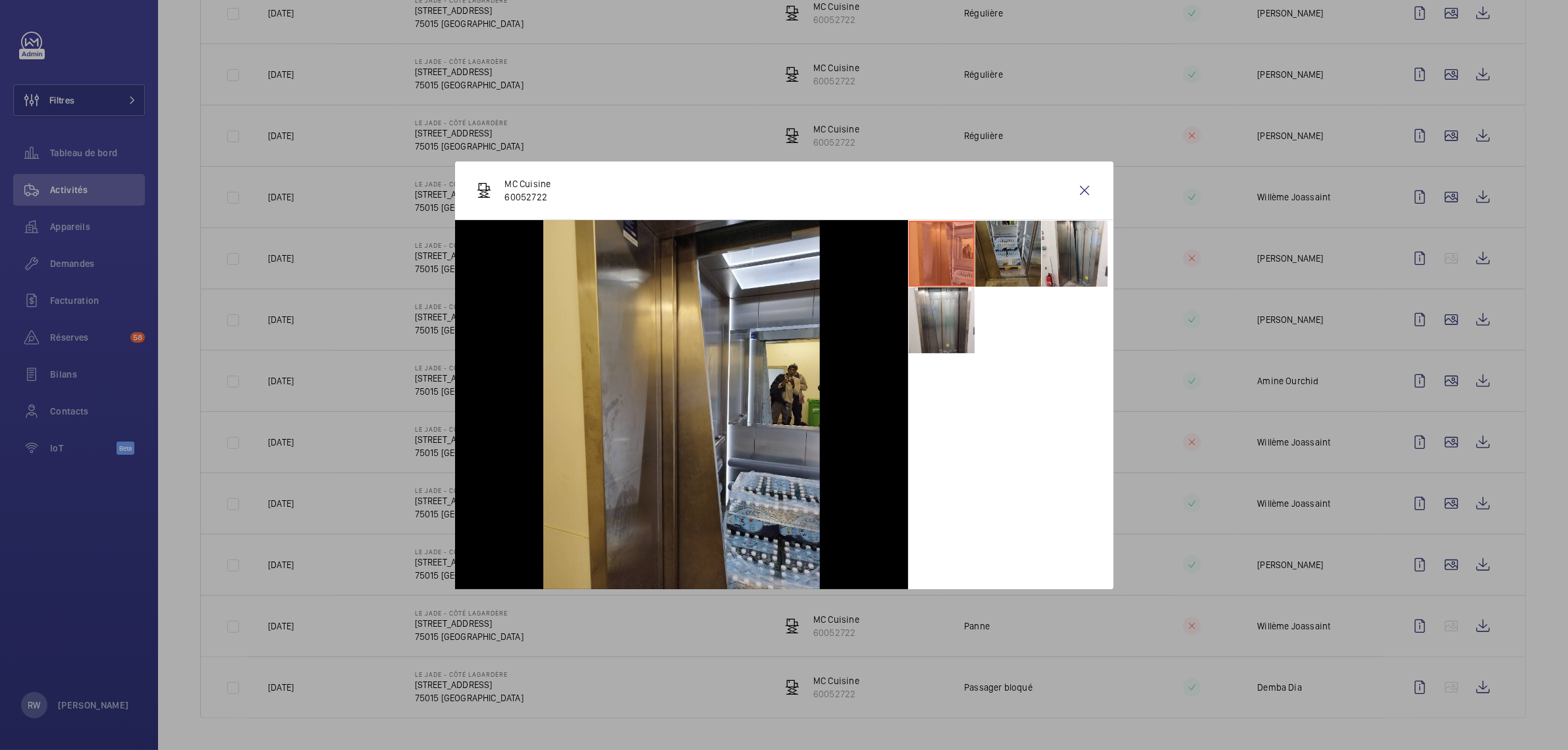
click at [991, 251] on li at bounding box center [1008, 253] width 66 height 66
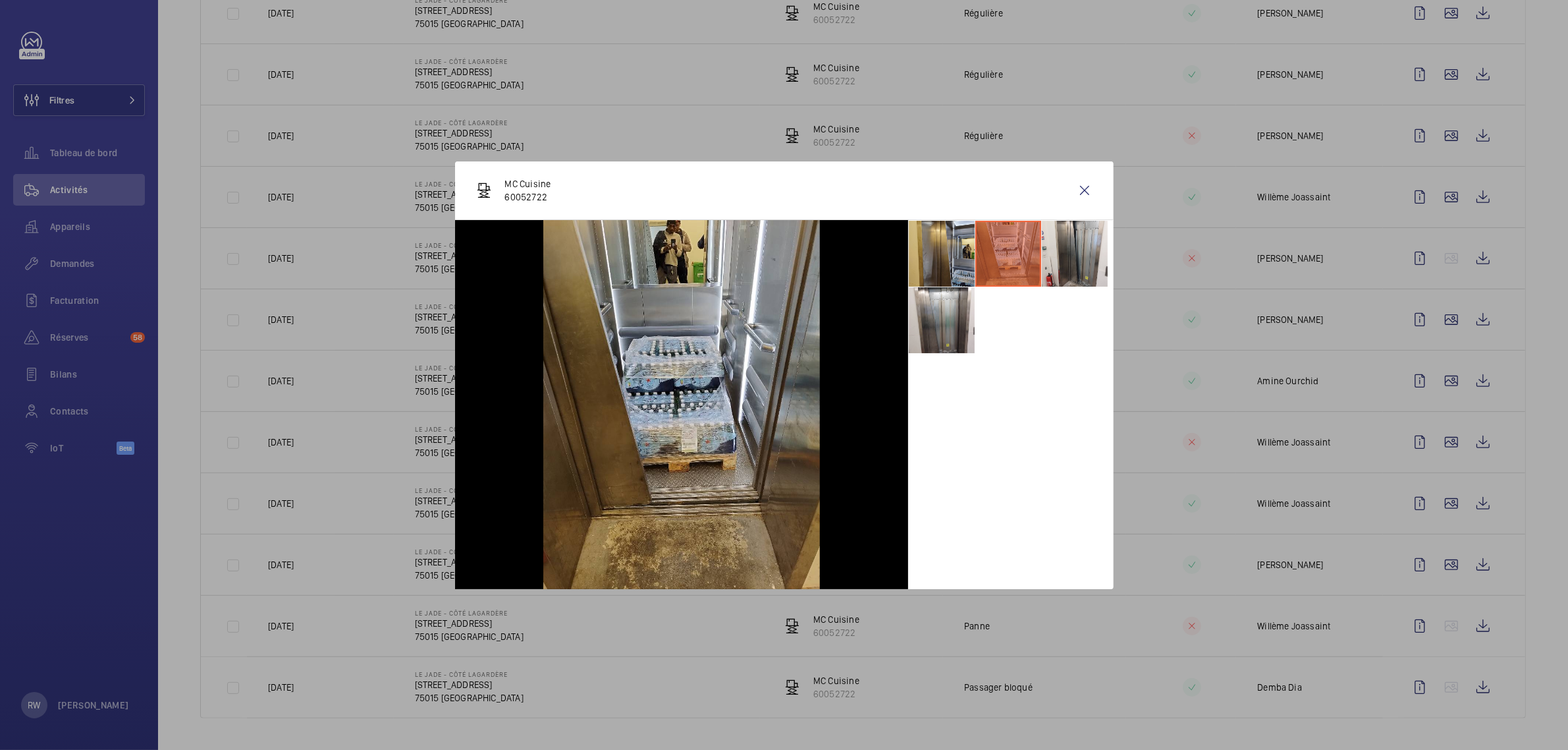
drag, startPoint x: 1093, startPoint y: 186, endPoint x: 874, endPoint y: 231, distance: 223.6
click at [1093, 186] on wm-front-icon-button at bounding box center [1084, 190] width 31 height 31
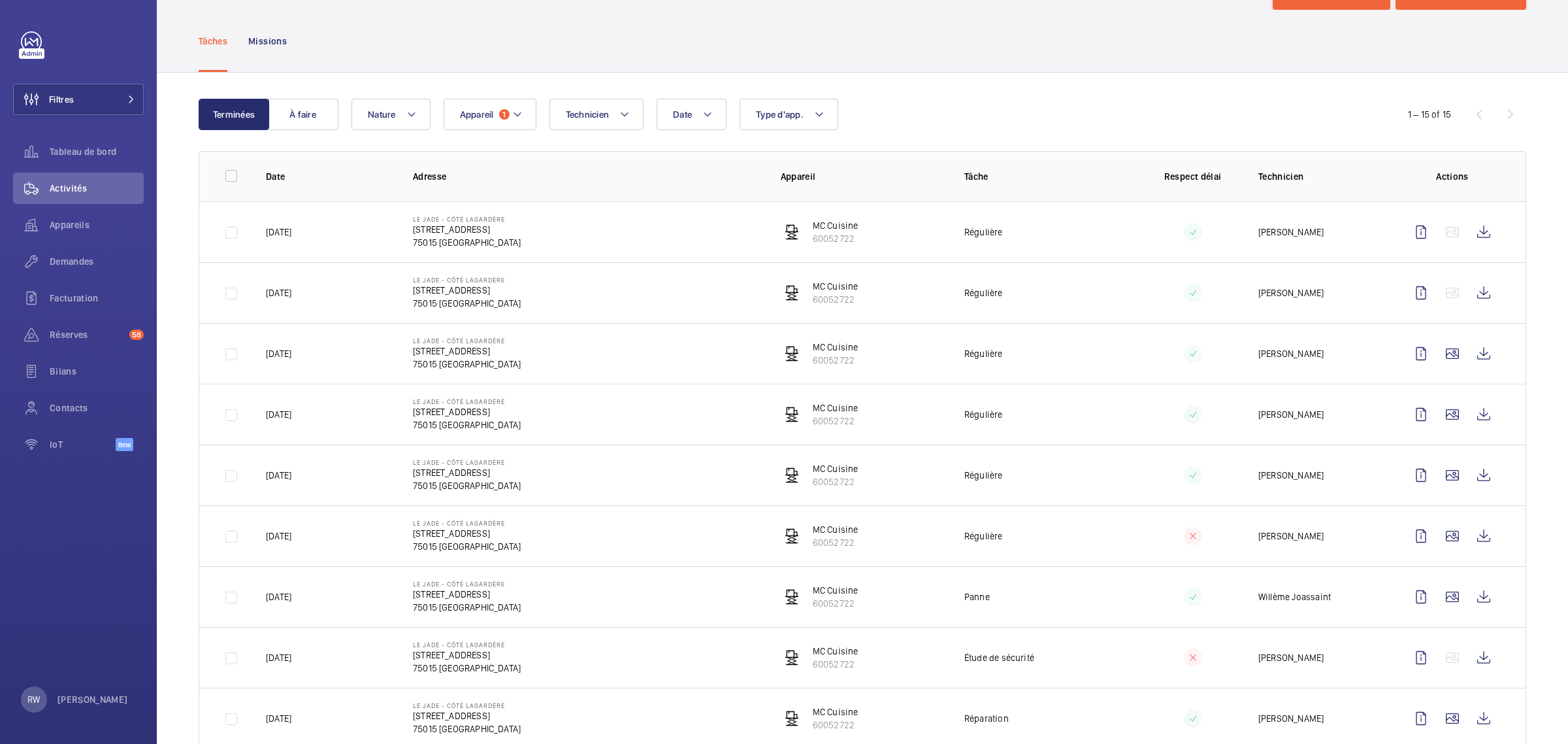
scroll to position [0, 0]
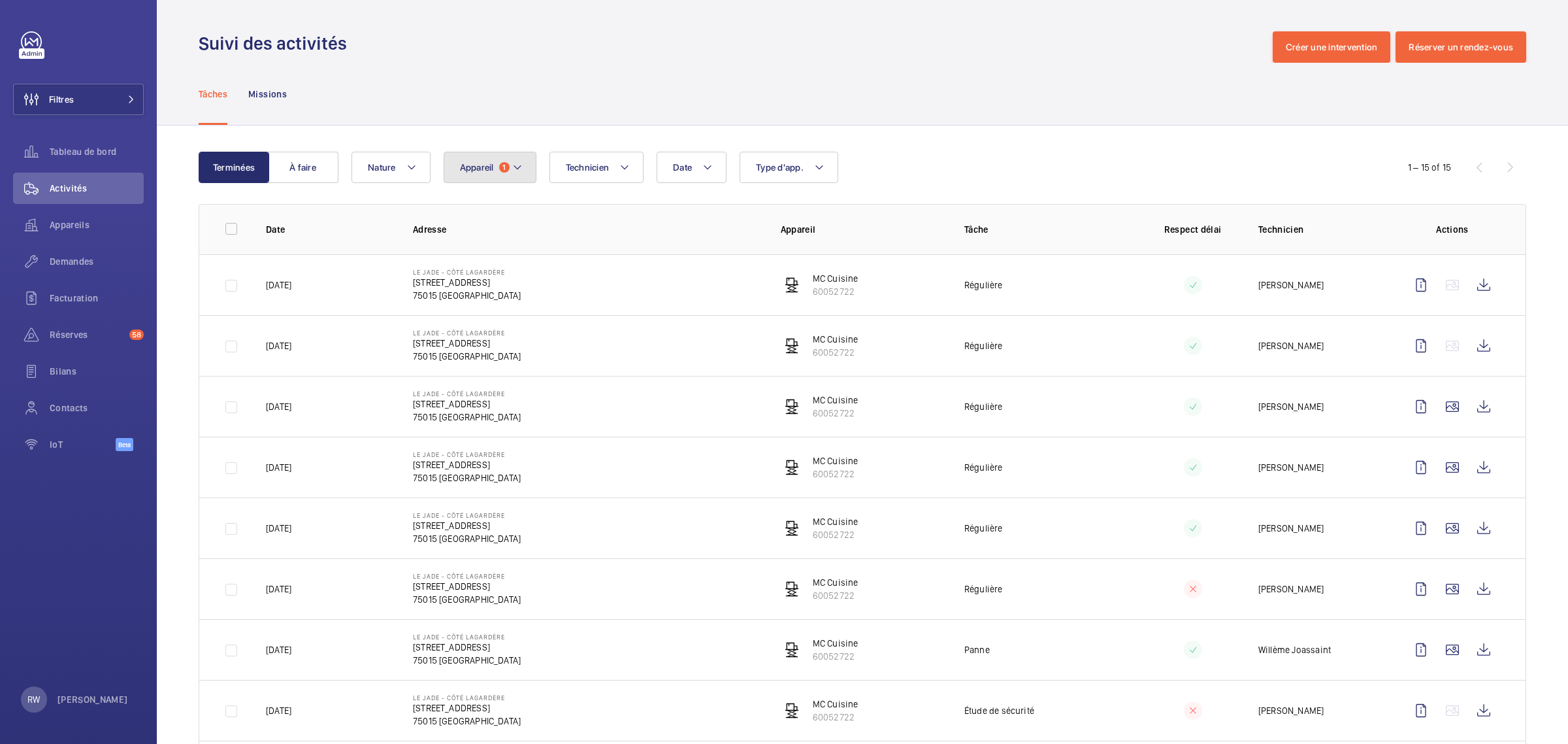
click at [489, 158] on button "Appareil 1" at bounding box center [490, 167] width 93 height 31
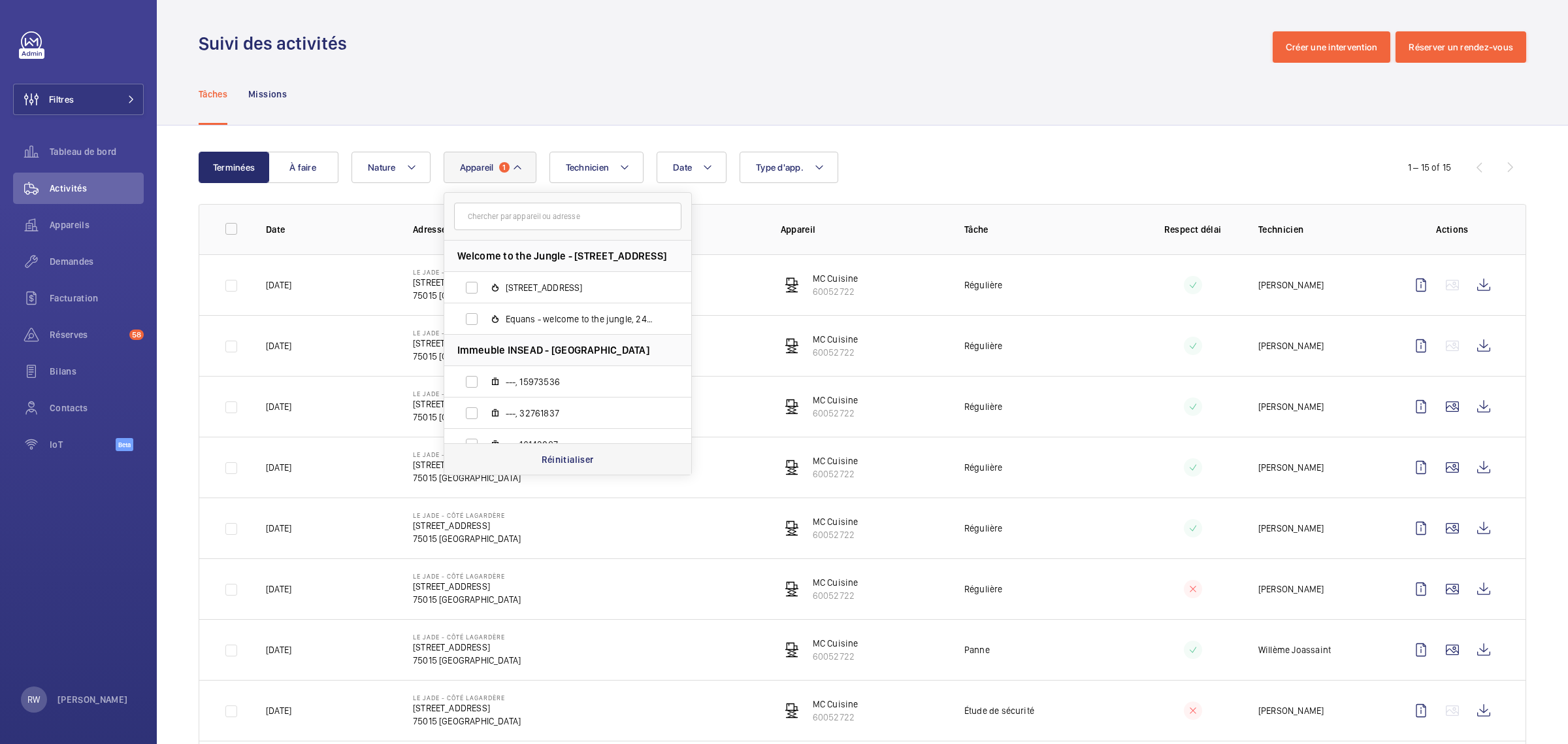
click at [545, 453] on p "Réinitialiser" at bounding box center [567, 459] width 52 height 13
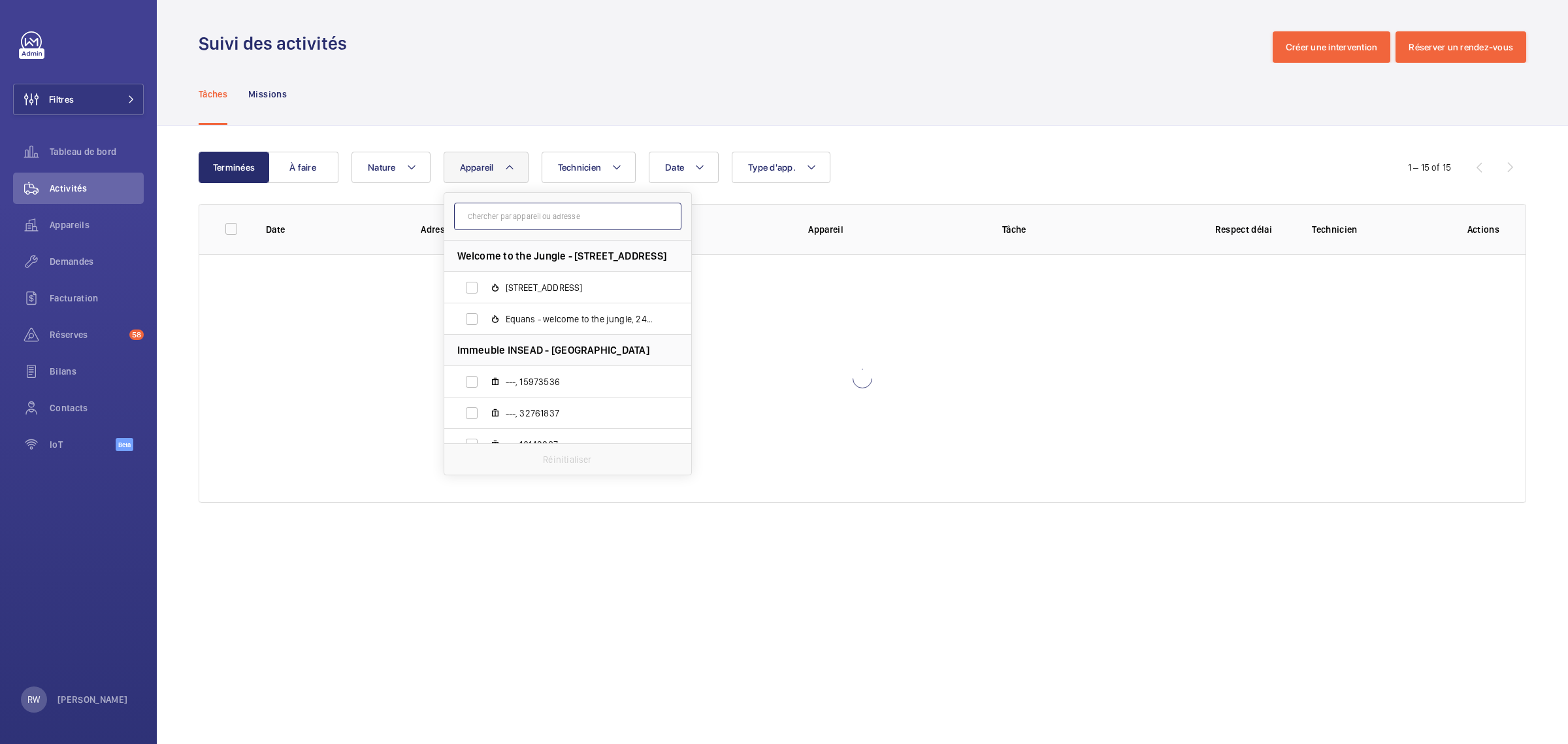
click at [515, 210] on input "text" at bounding box center [568, 216] width 227 height 28
paste input "44518318"
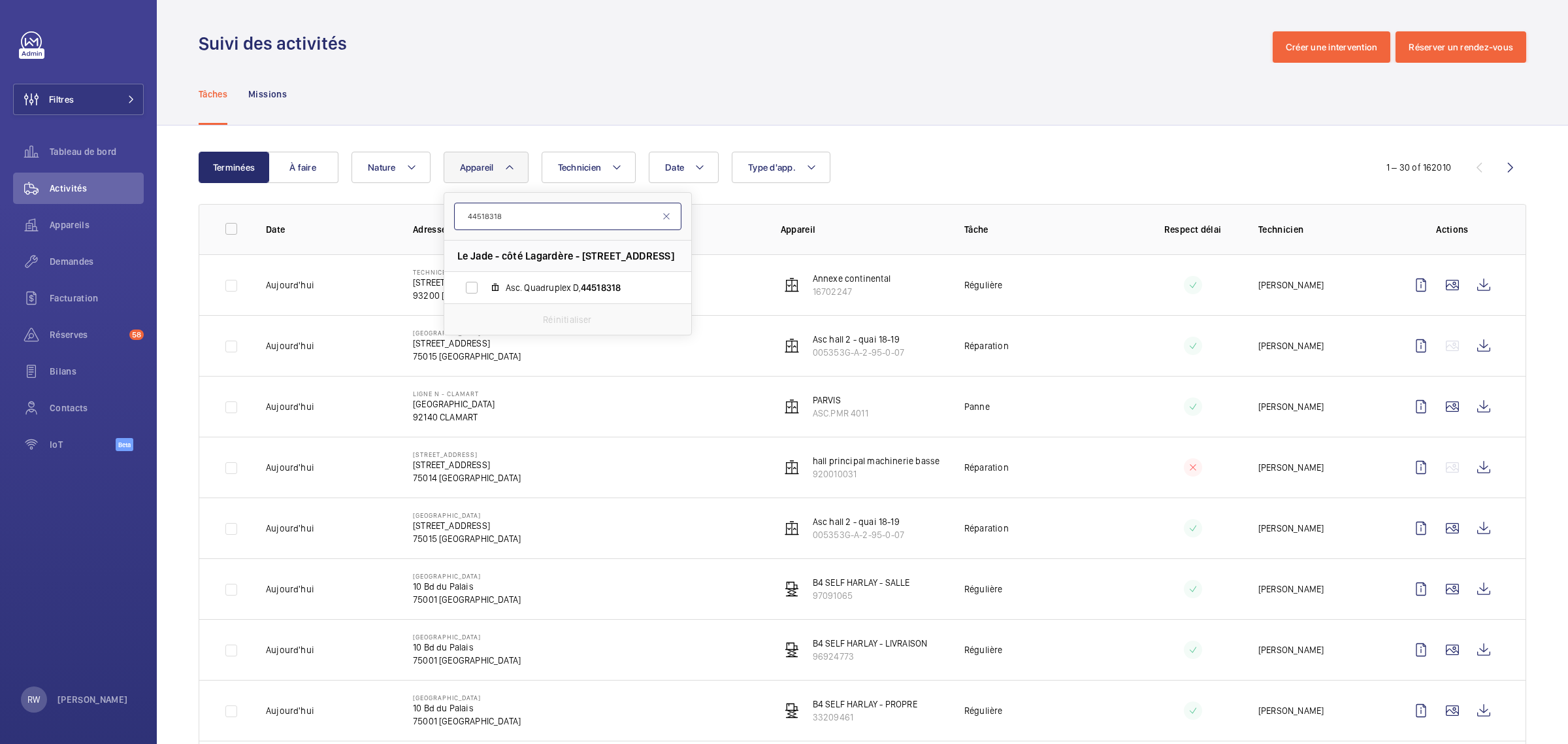
type input "44518318"
click at [477, 288] on label "Asc. Quadruplex D, 44518318" at bounding box center [558, 288] width 226 height 31
click at [477, 288] on input "Asc. Quadruplex D, 44518318" at bounding box center [472, 288] width 26 height 26
checkbox input "true"
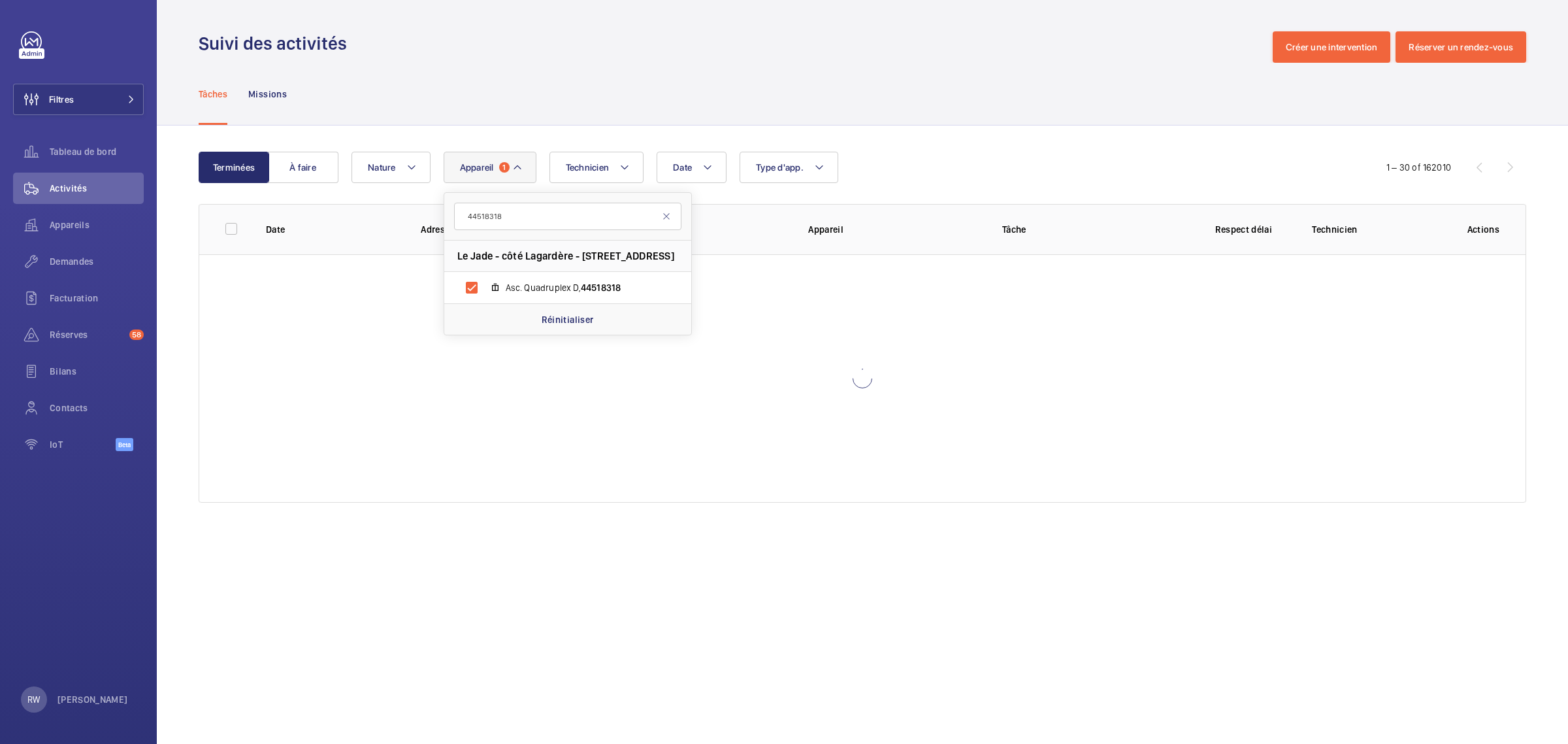
click at [573, 112] on div "Tâches Missions" at bounding box center [863, 94] width 1328 height 62
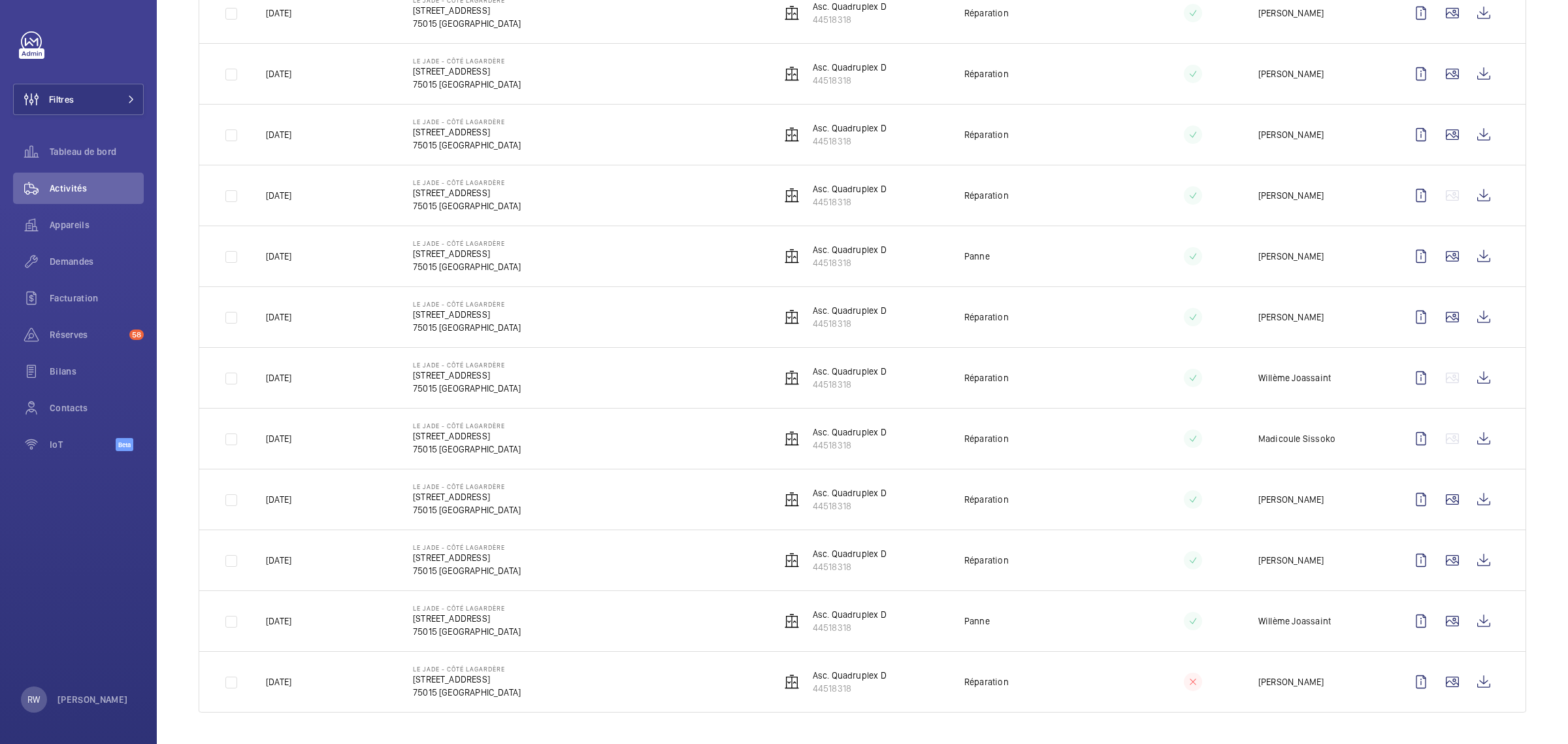
scroll to position [1299, 0]
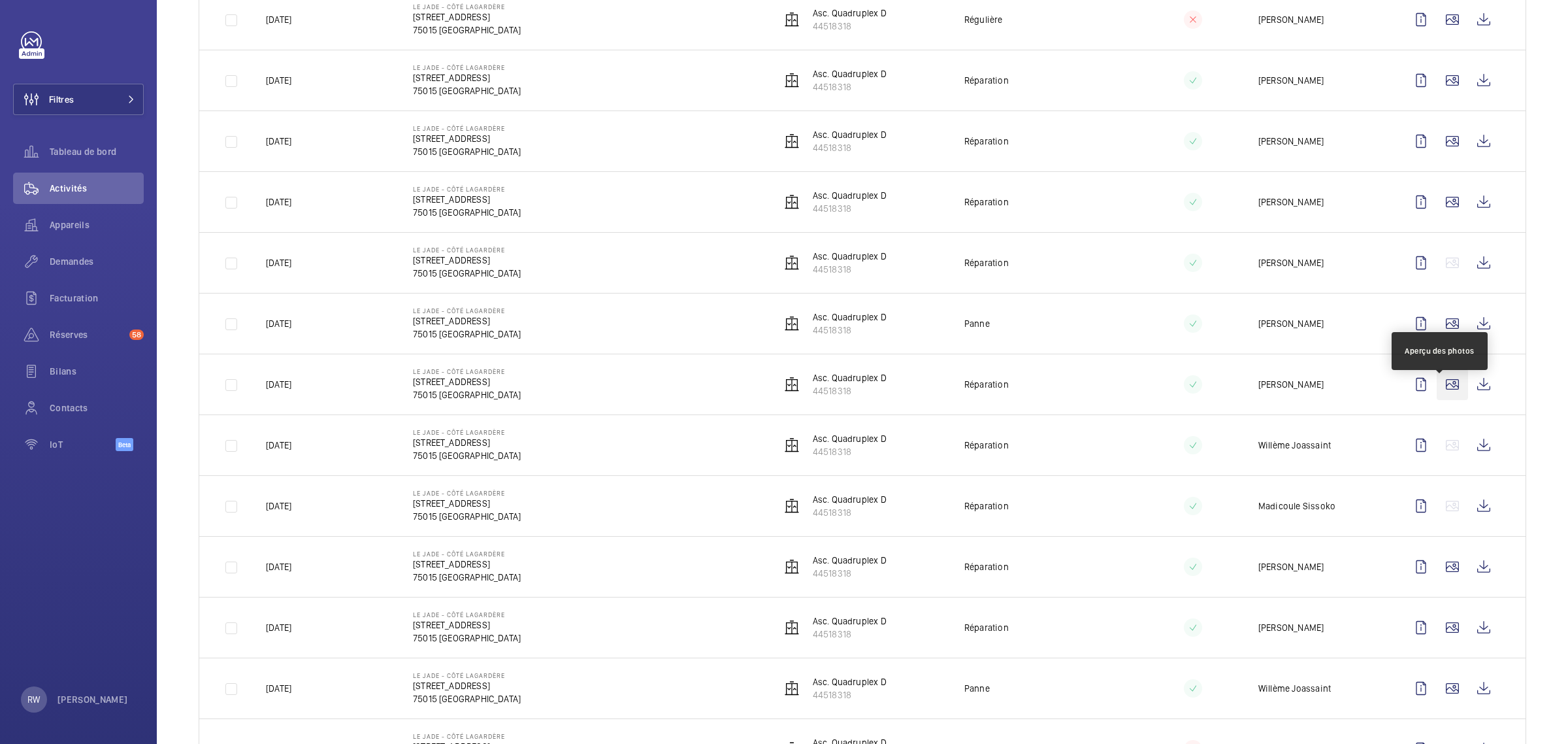
click at [1439, 397] on wm-front-icon-button at bounding box center [1452, 385] width 31 height 31
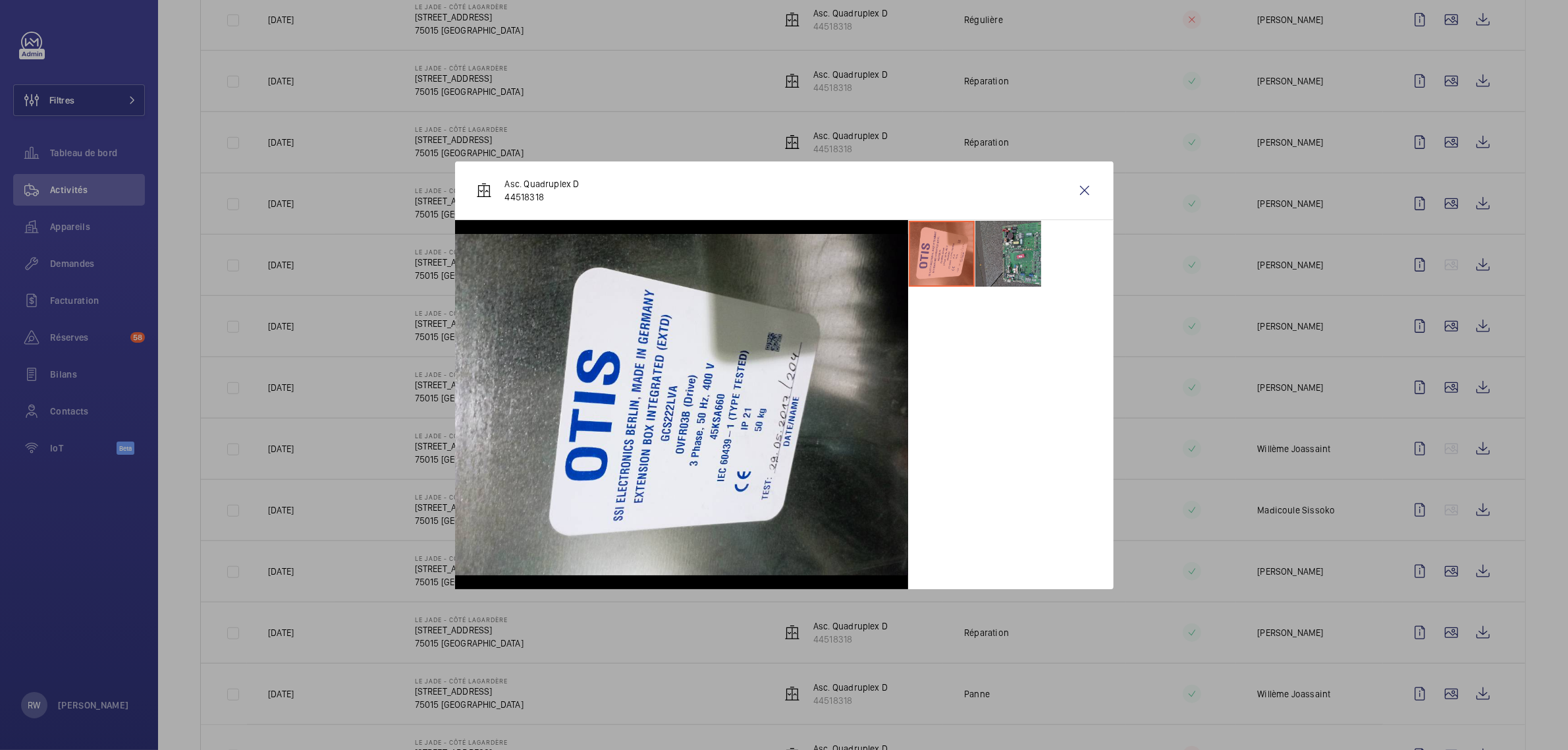
click at [1035, 261] on li at bounding box center [1008, 253] width 66 height 66
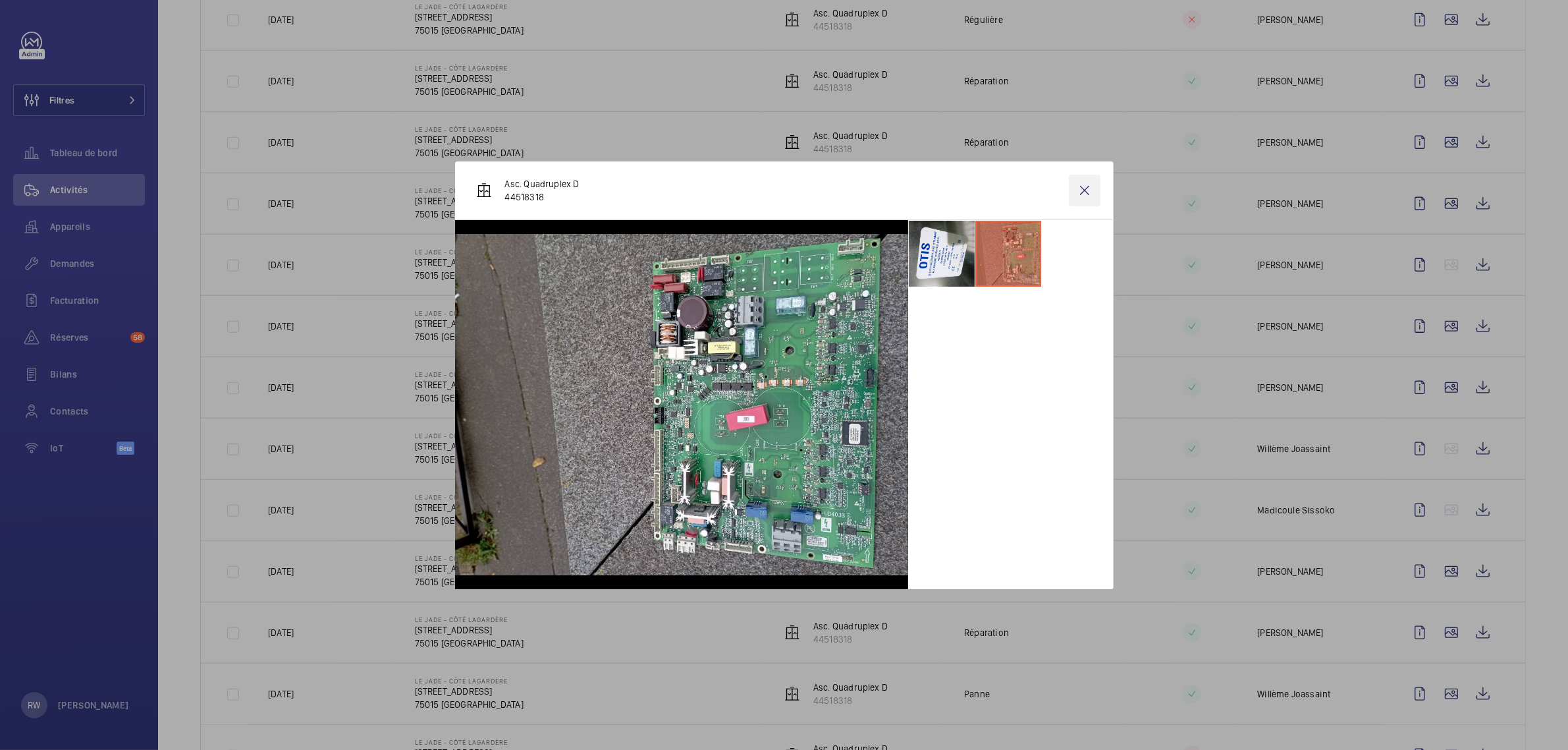
click at [1071, 199] on wm-front-icon-button at bounding box center [1084, 190] width 31 height 31
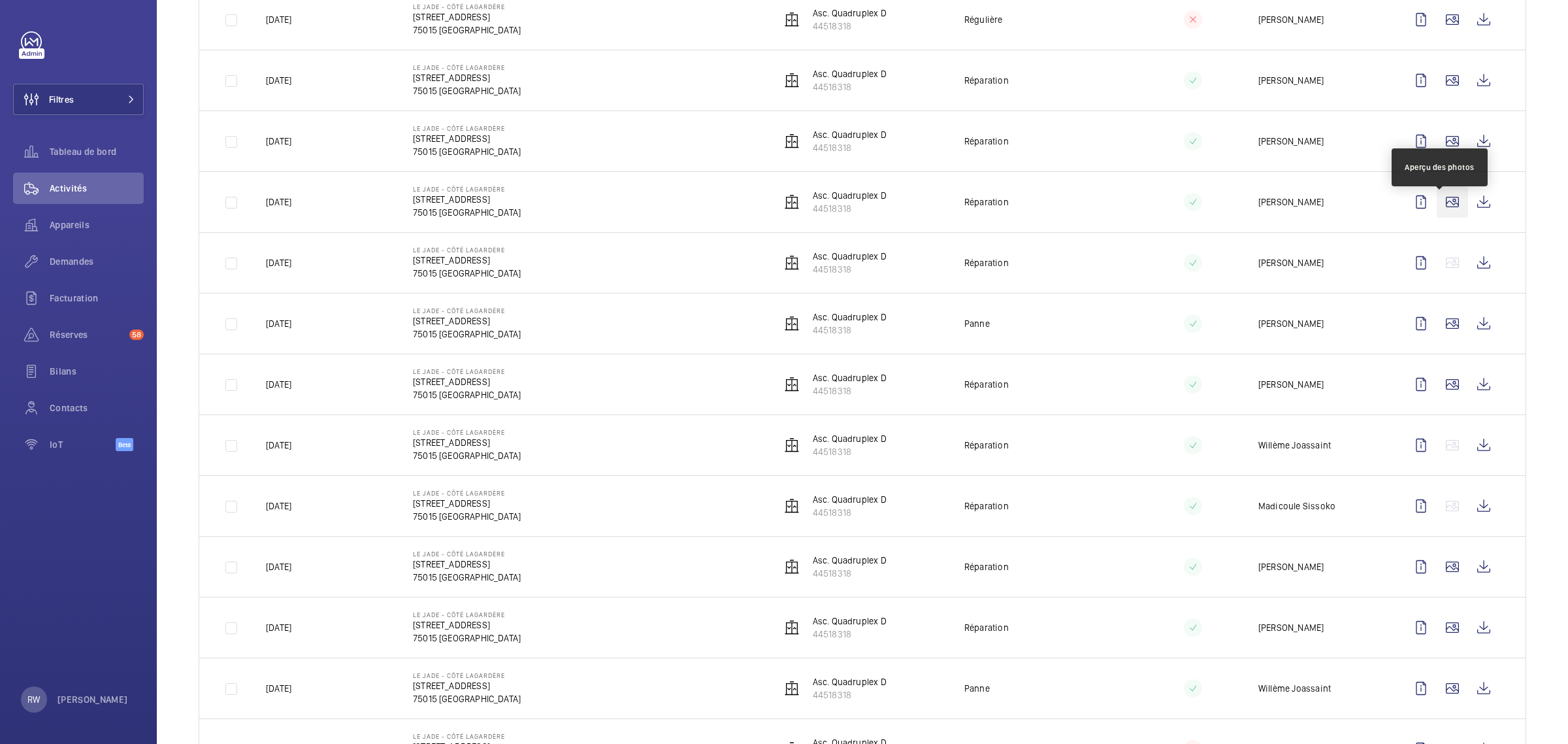
click at [1444, 211] on wm-front-icon-button at bounding box center [1452, 202] width 31 height 31
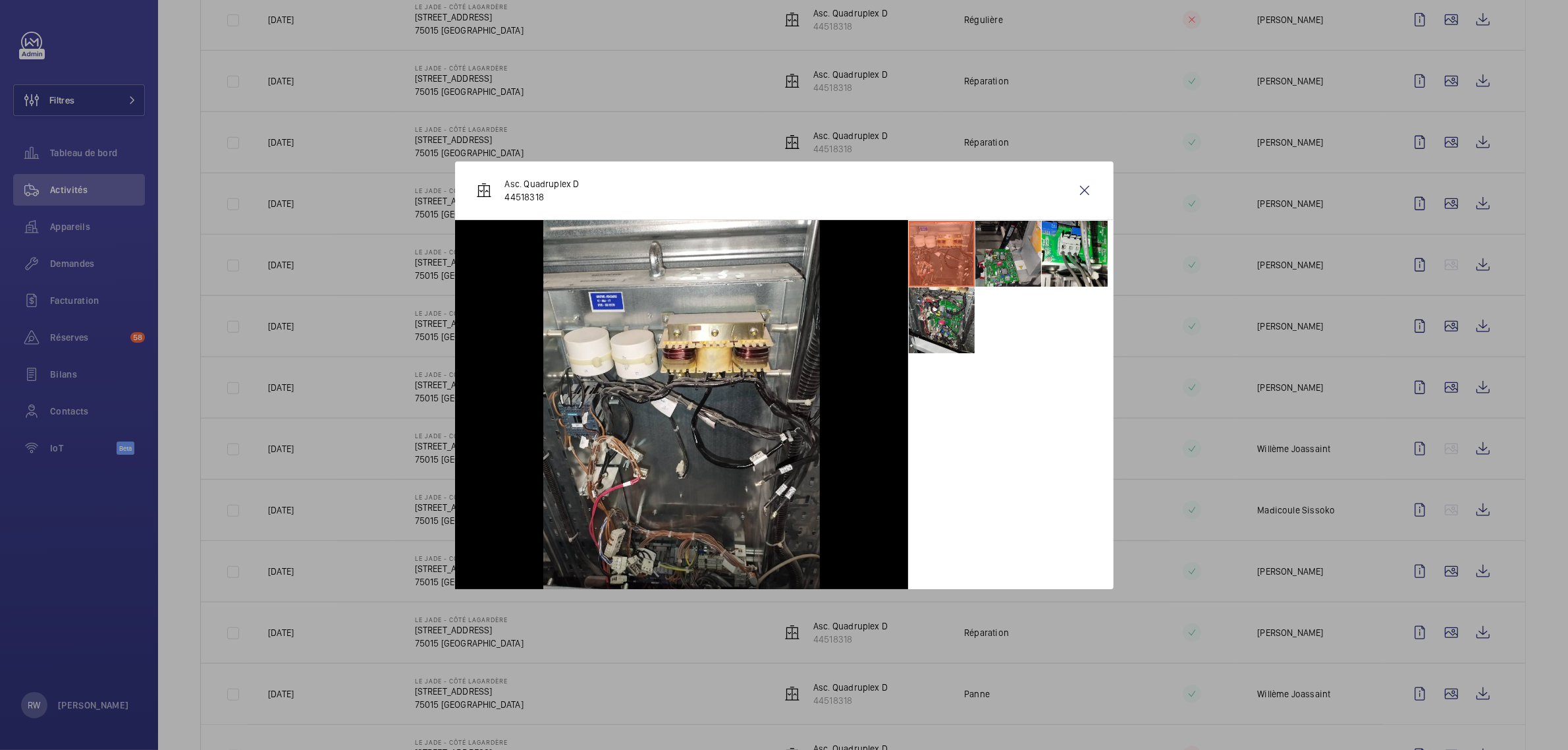
click at [1026, 250] on li at bounding box center [1008, 253] width 66 height 66
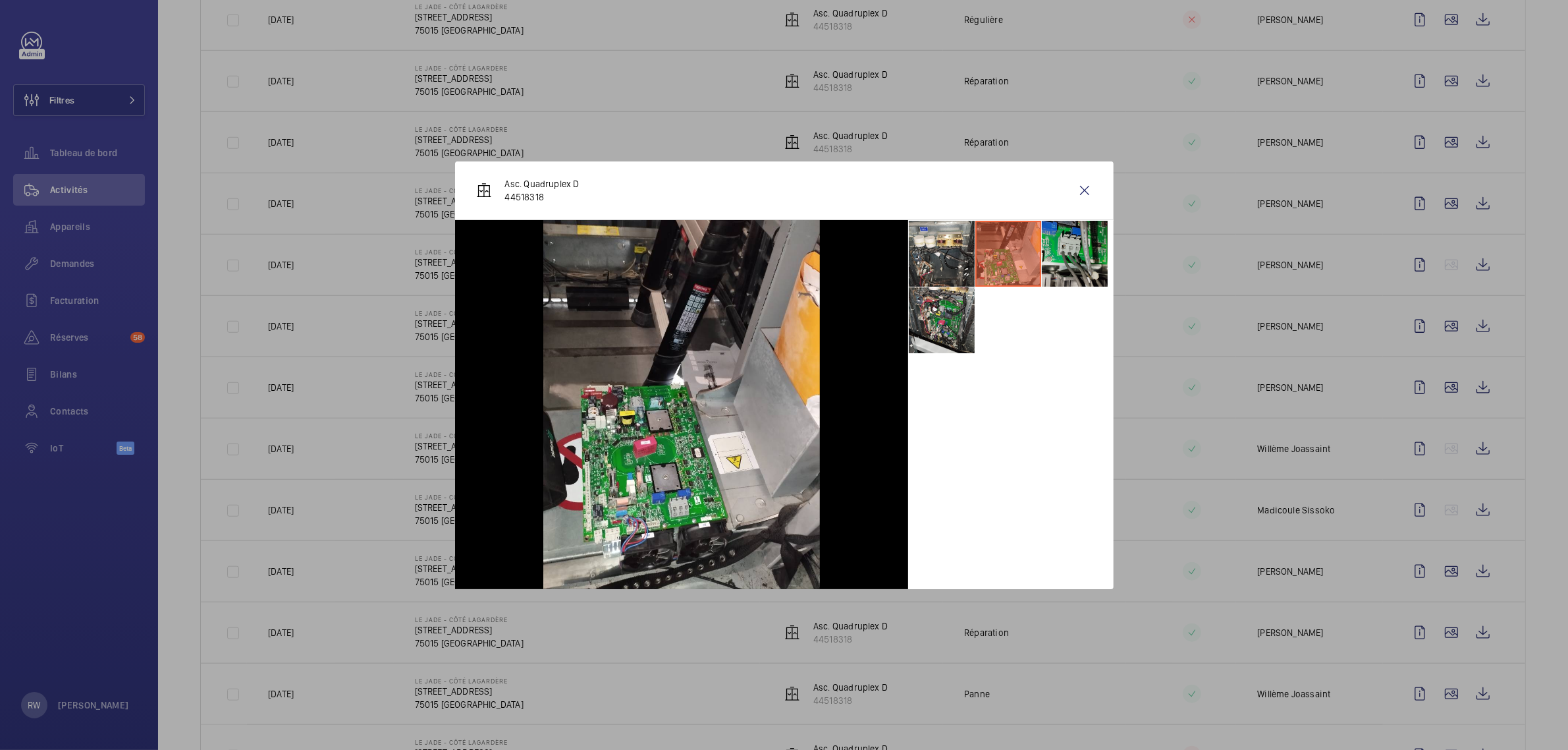
click at [1071, 250] on li at bounding box center [1074, 253] width 66 height 66
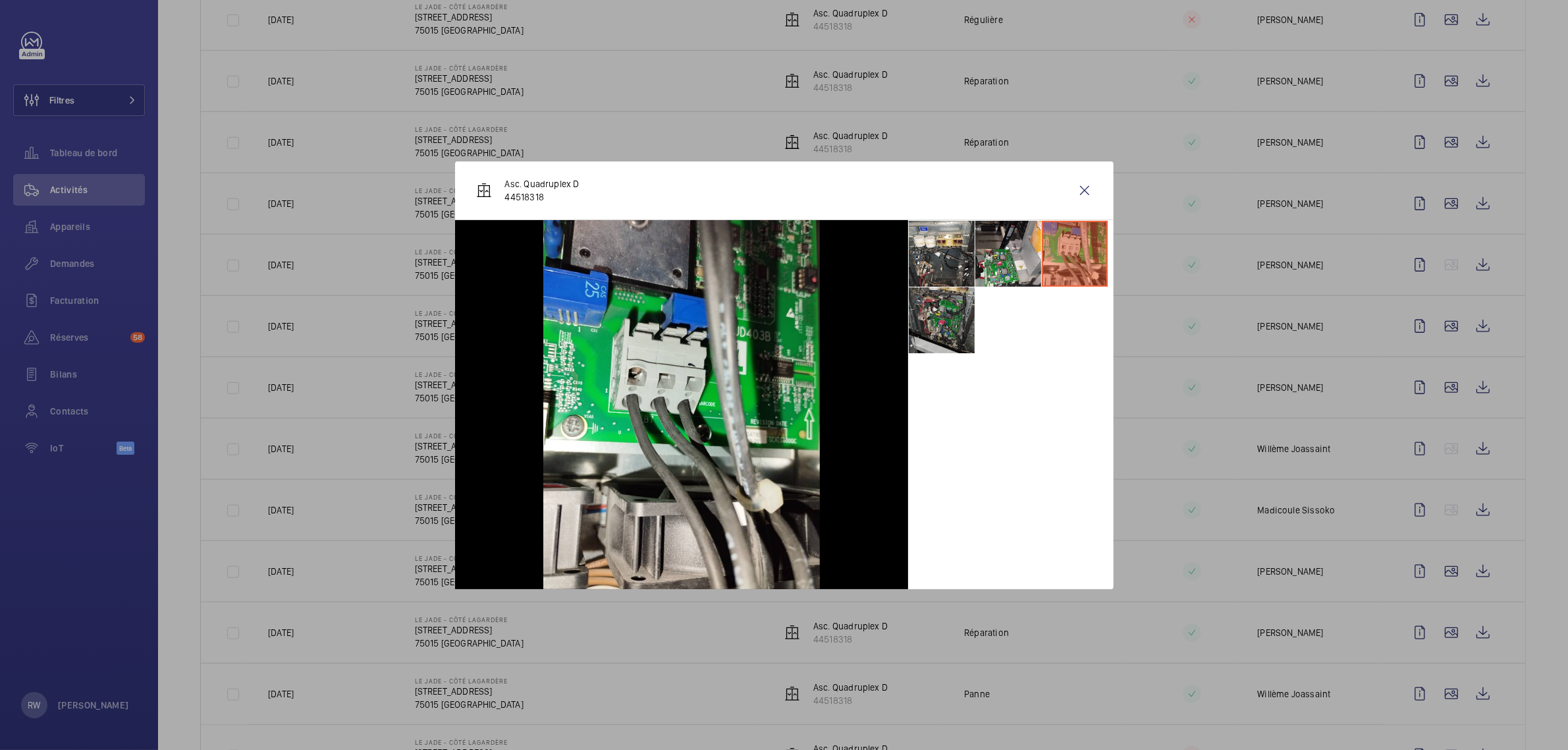
click at [915, 321] on li at bounding box center [941, 320] width 66 height 66
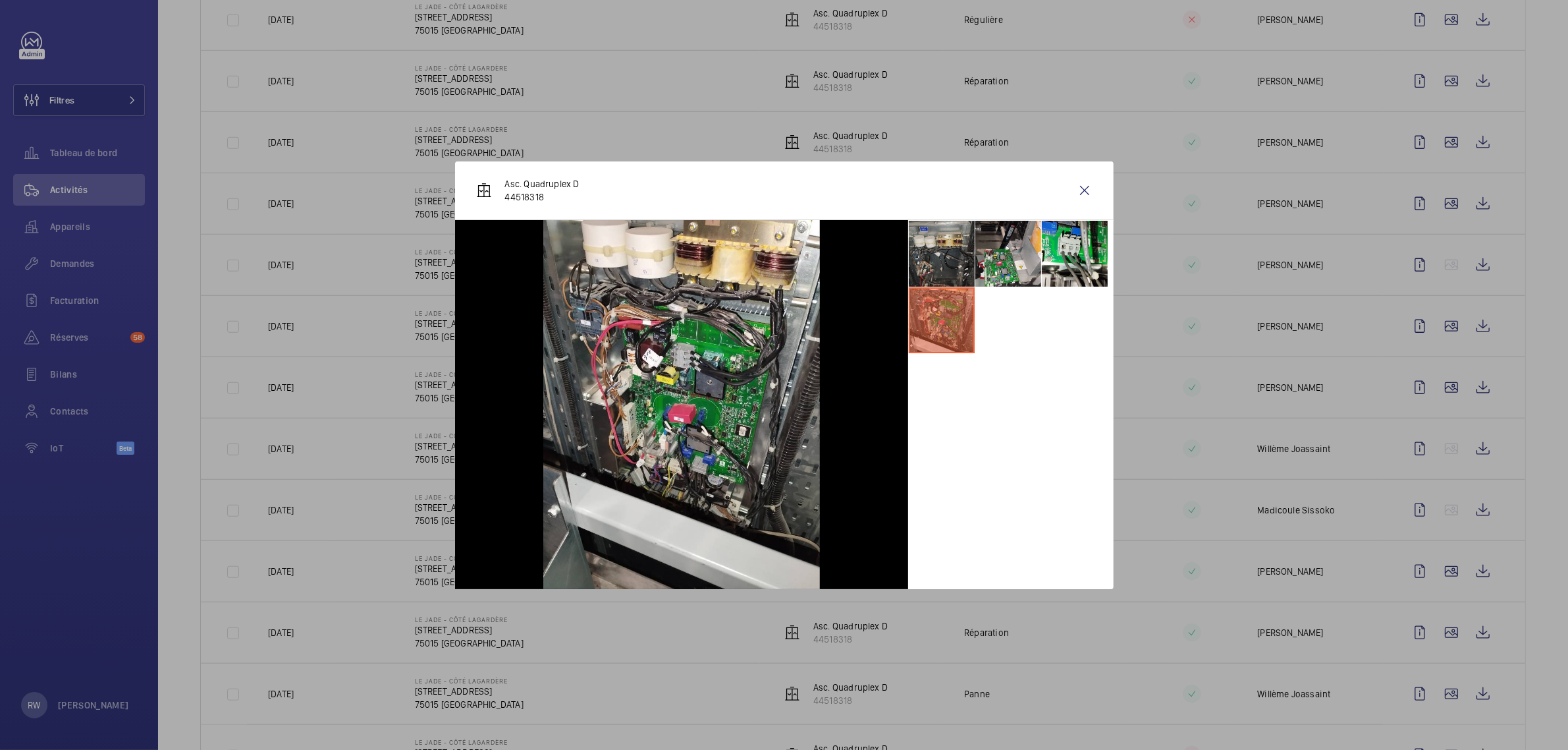
click at [946, 250] on li at bounding box center [941, 253] width 66 height 66
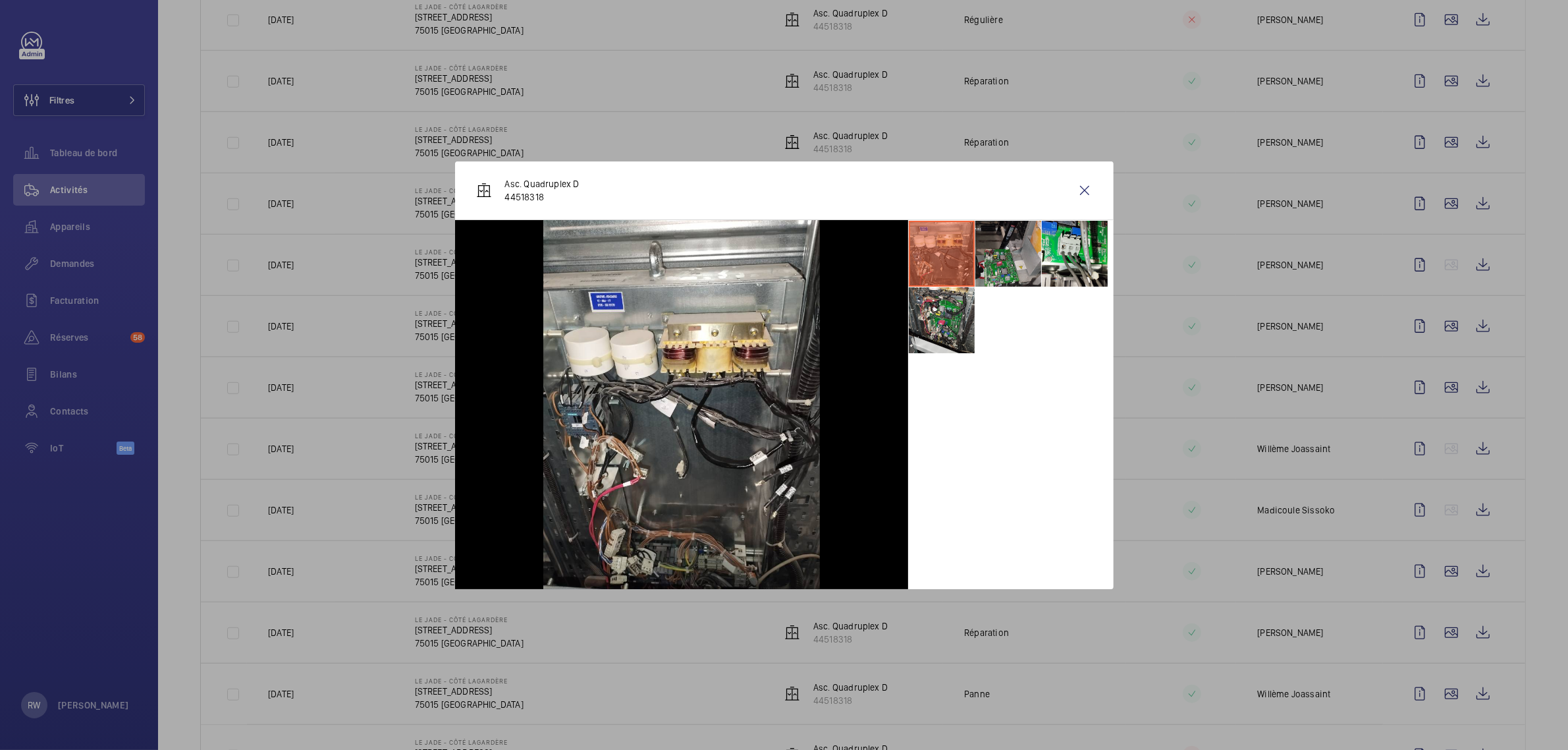
click at [1015, 254] on li at bounding box center [1008, 253] width 66 height 66
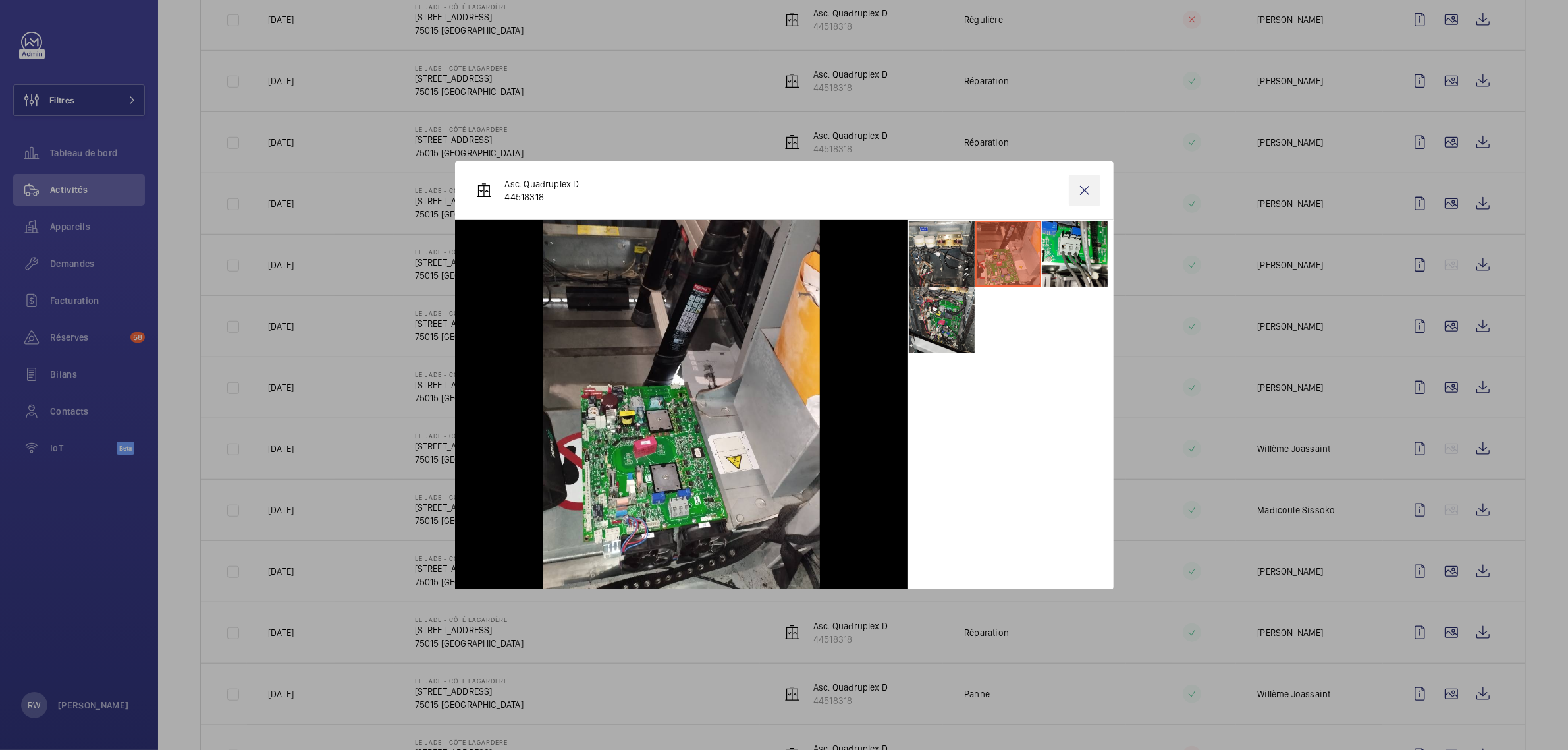
click at [1091, 186] on wm-front-icon-button at bounding box center [1084, 190] width 31 height 31
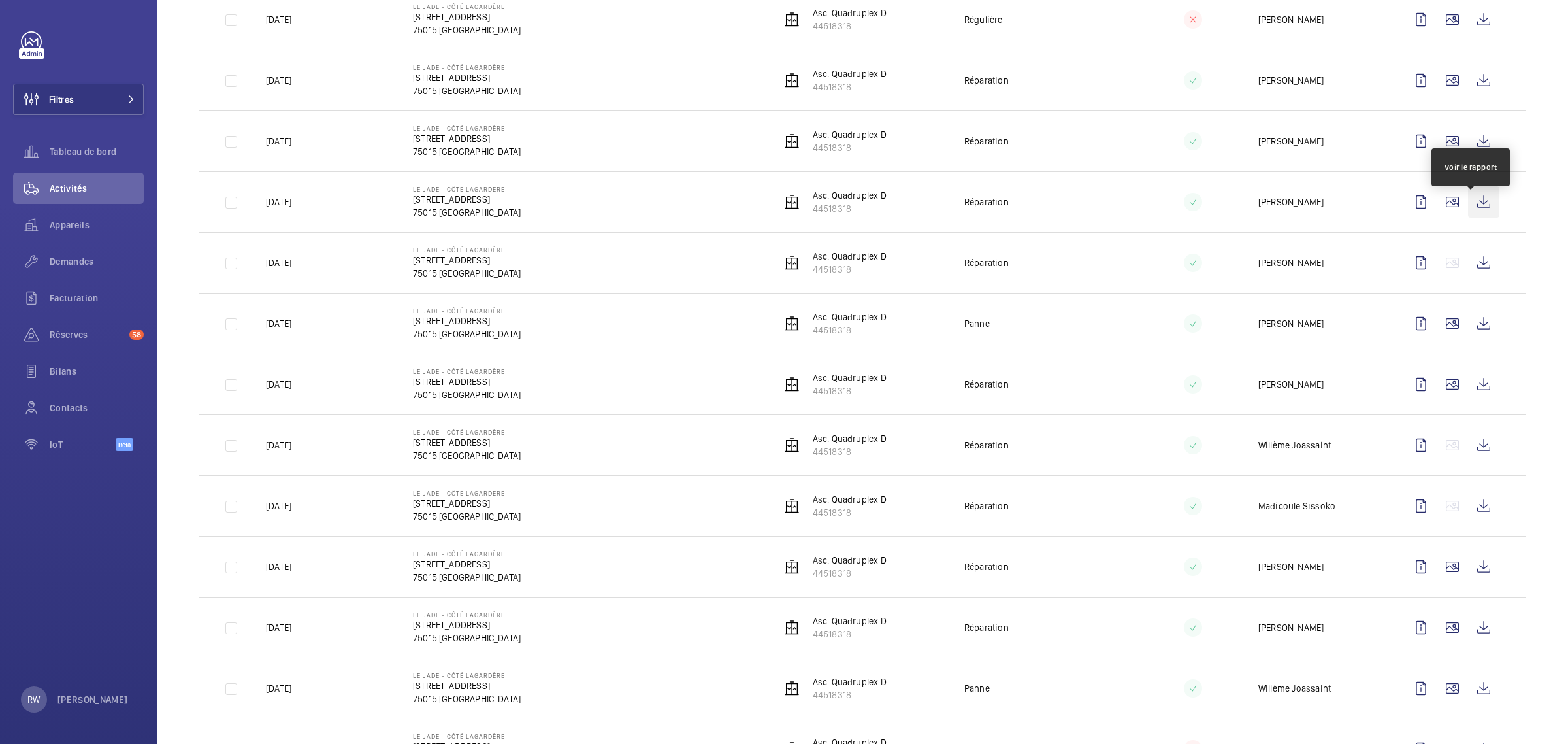
click at [1469, 210] on wm-front-icon-button at bounding box center [1484, 202] width 31 height 31
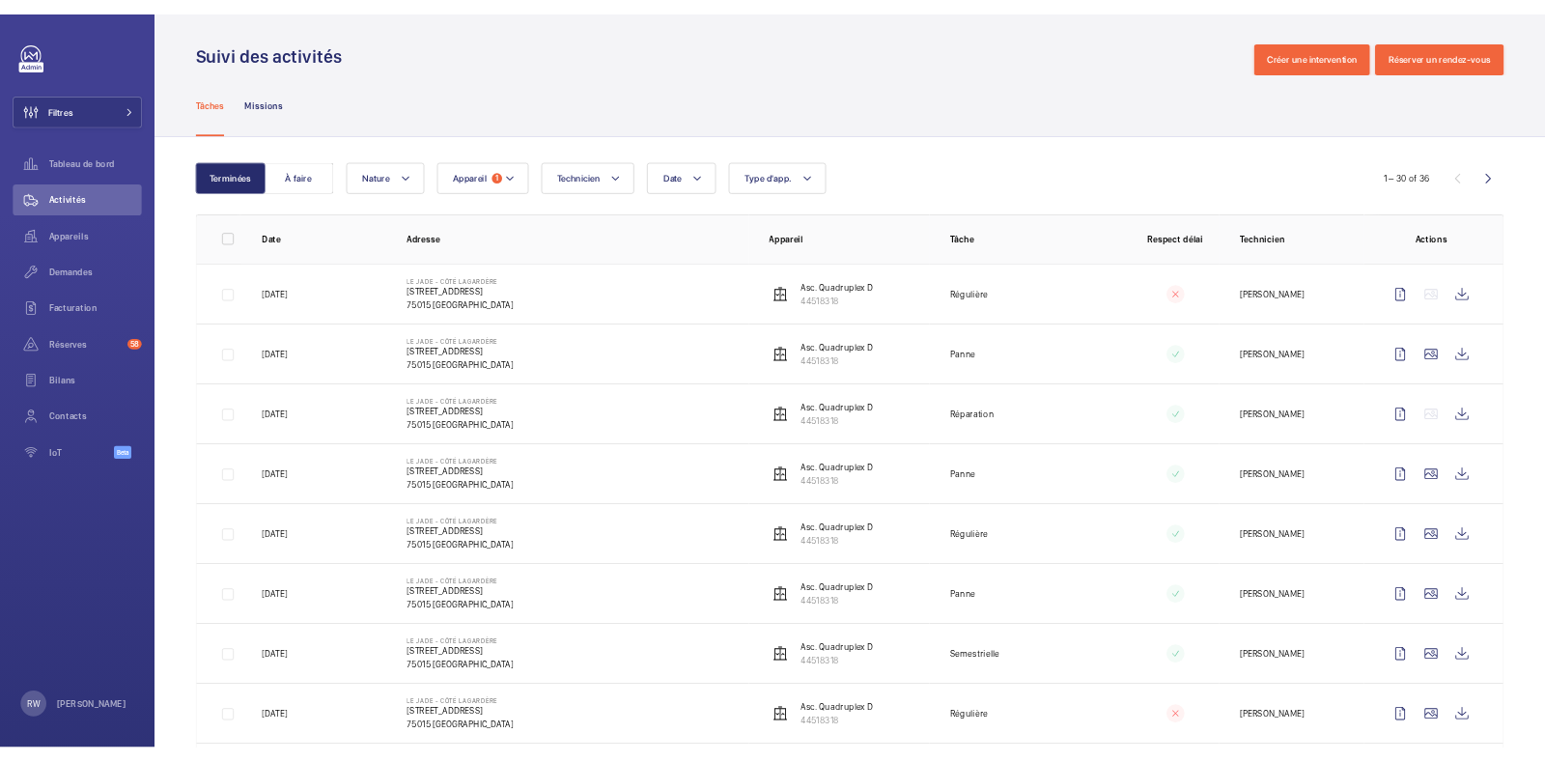
scroll to position [0, 0]
